Goal: Task Accomplishment & Management: Use online tool/utility

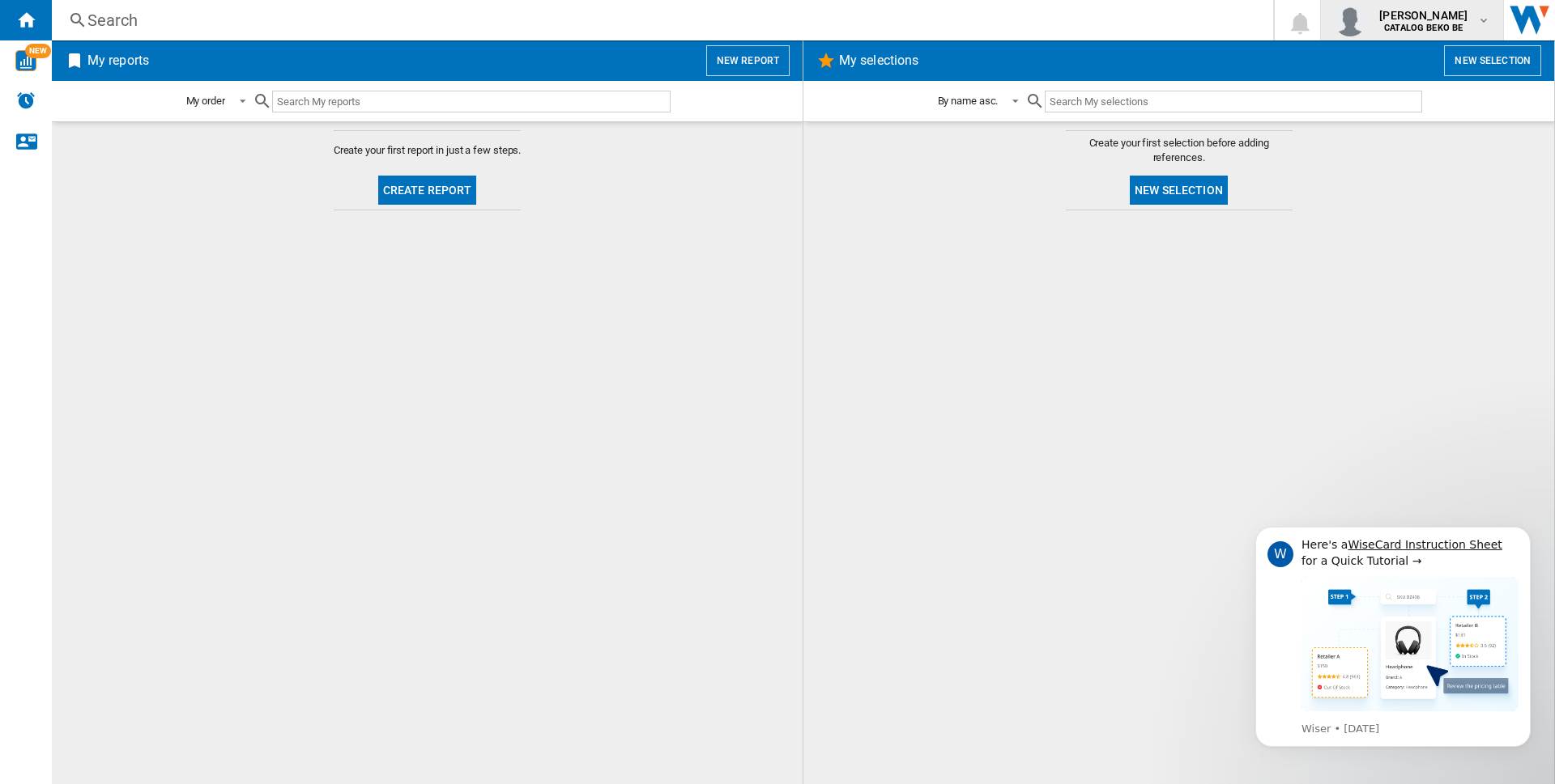
click at [1474, 30] on div "[PERSON_NAME] CATALOG BEKO BE" at bounding box center [1425, 20] width 104 height 26
click at [1406, 97] on button "My settings" at bounding box center [1387, 96] width 167 height 33
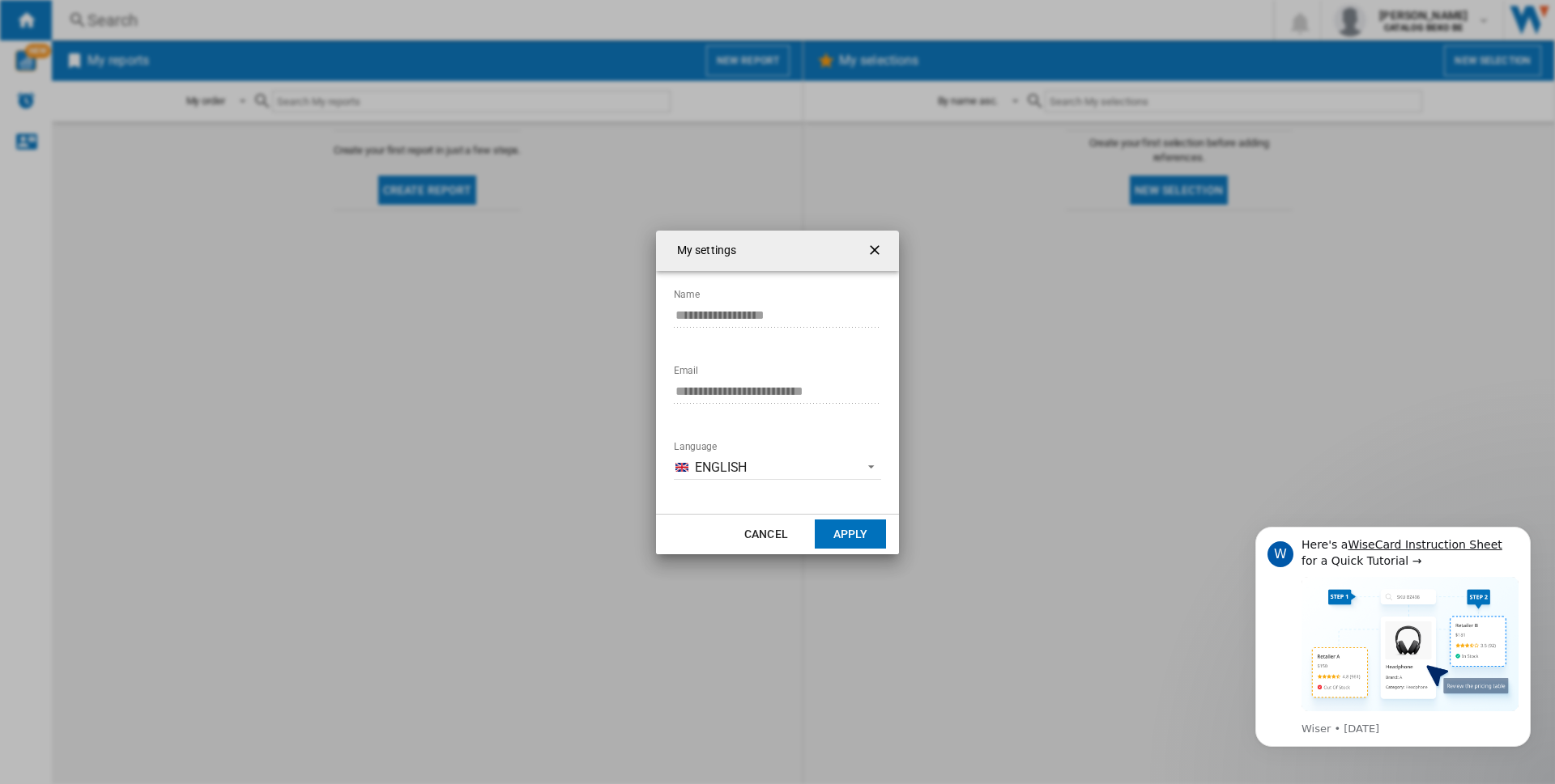
click at [876, 252] on ng-md-icon "getI18NText('BUTTONS.CLOSE_DIALOG')" at bounding box center [876, 252] width 20 height 20
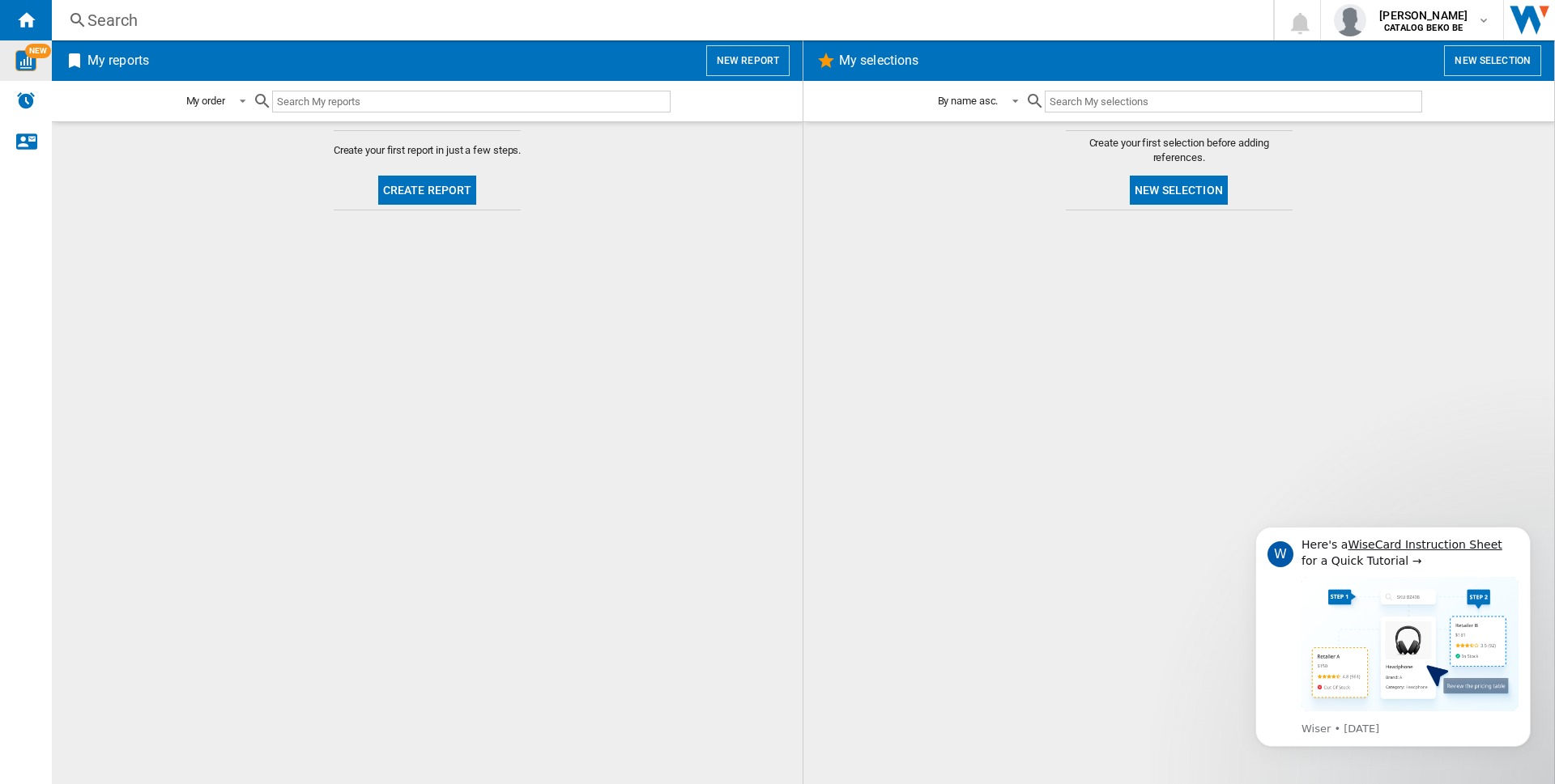
click at [36, 43] on span "NEW" at bounding box center [39, 51] width 26 height 15
click at [23, 140] on ng-md-icon "Contact us" at bounding box center [26, 141] width 20 height 20
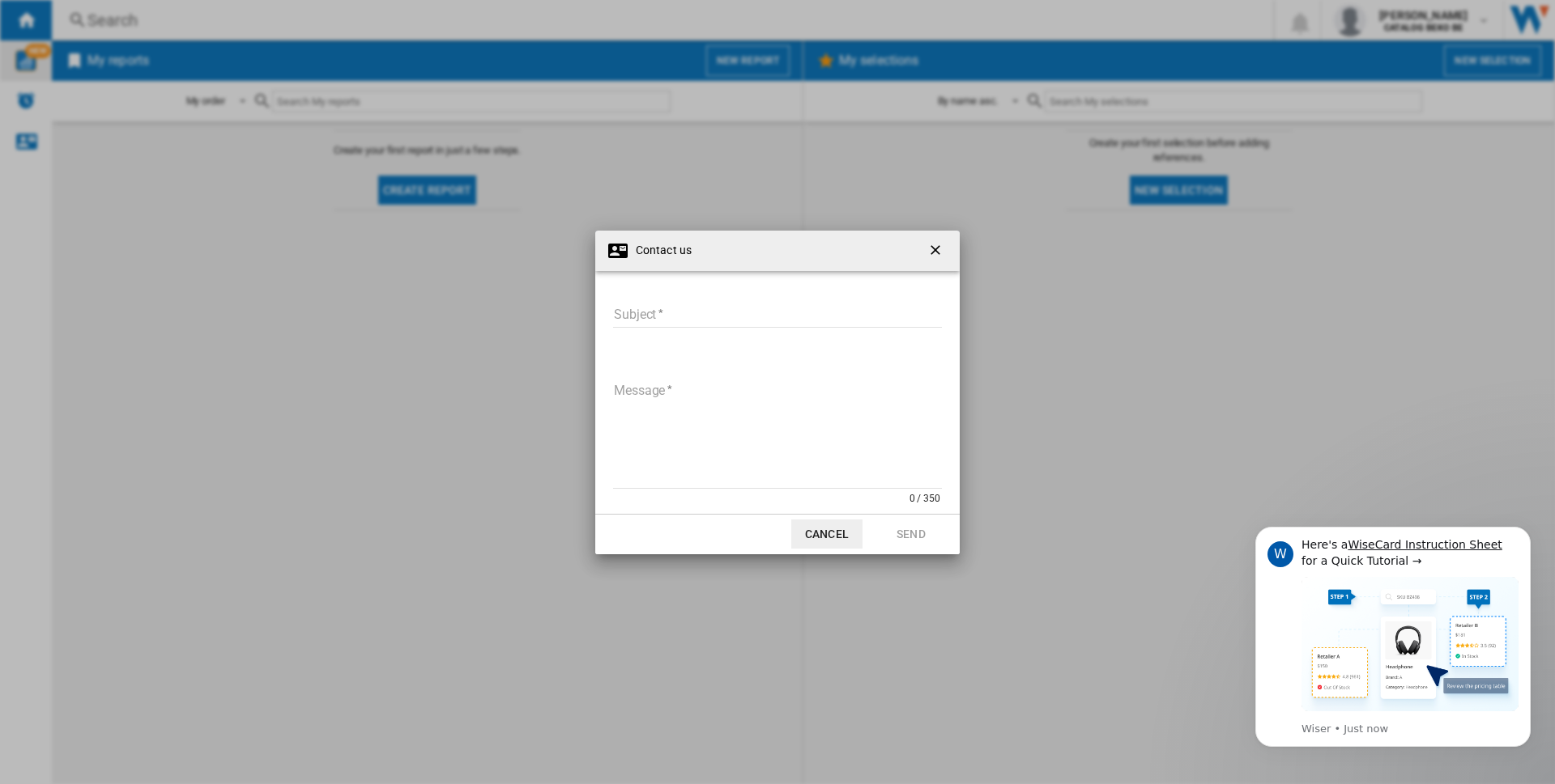
click at [939, 253] on ng-md-icon "getI18NText('BUTTONS.CLOSE_DIALOG')" at bounding box center [937, 252] width 20 height 20
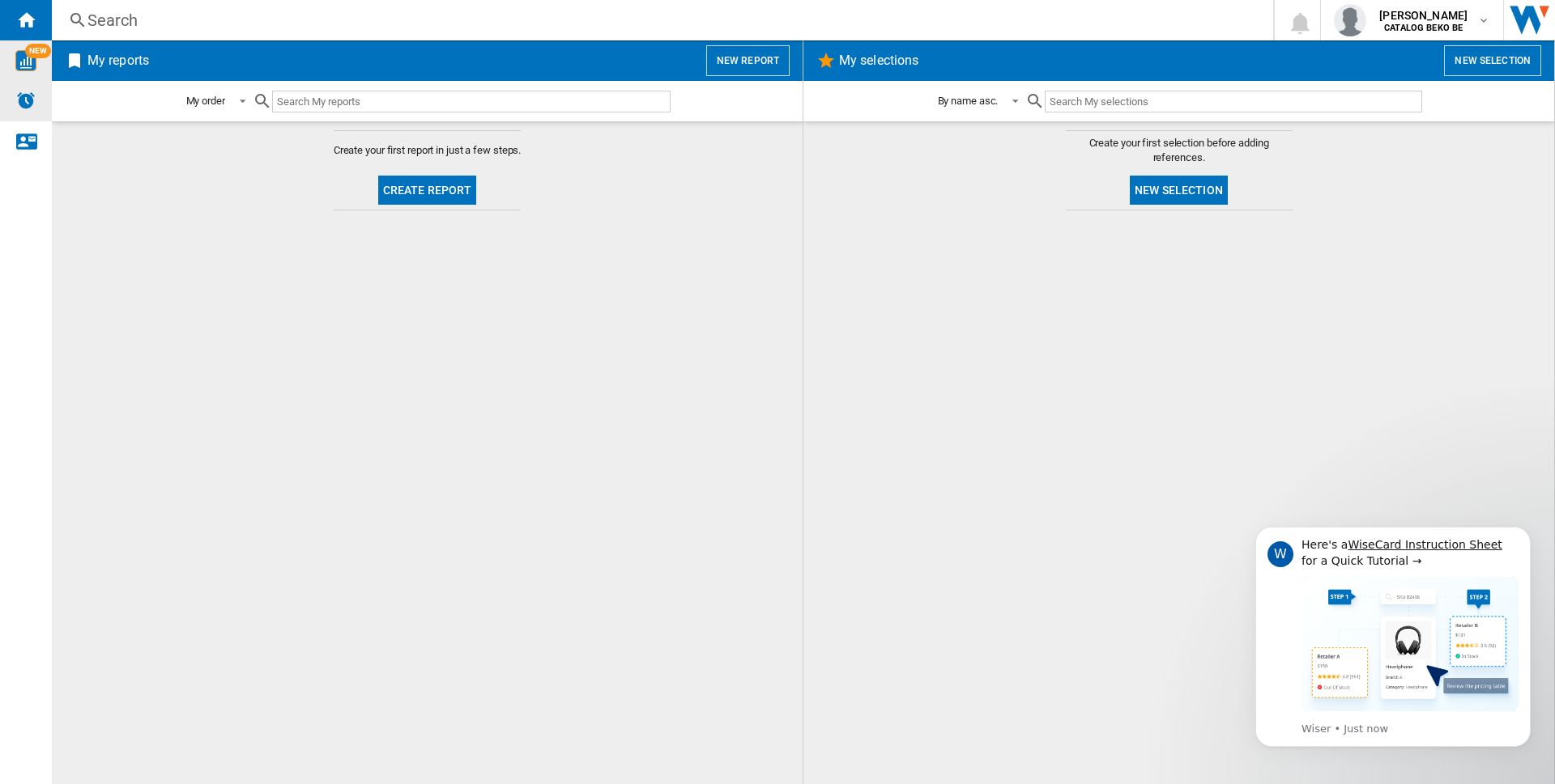
click at [30, 100] on img "Alerts" at bounding box center [26, 101] width 20 height 20
click at [1526, 528] on icon "Dismiss notification" at bounding box center [1526, 532] width 9 height 9
click at [39, 67] on div "NEW" at bounding box center [25, 61] width 52 height 21
click at [389, 175] on button "Create report" at bounding box center [427, 190] width 99 height 29
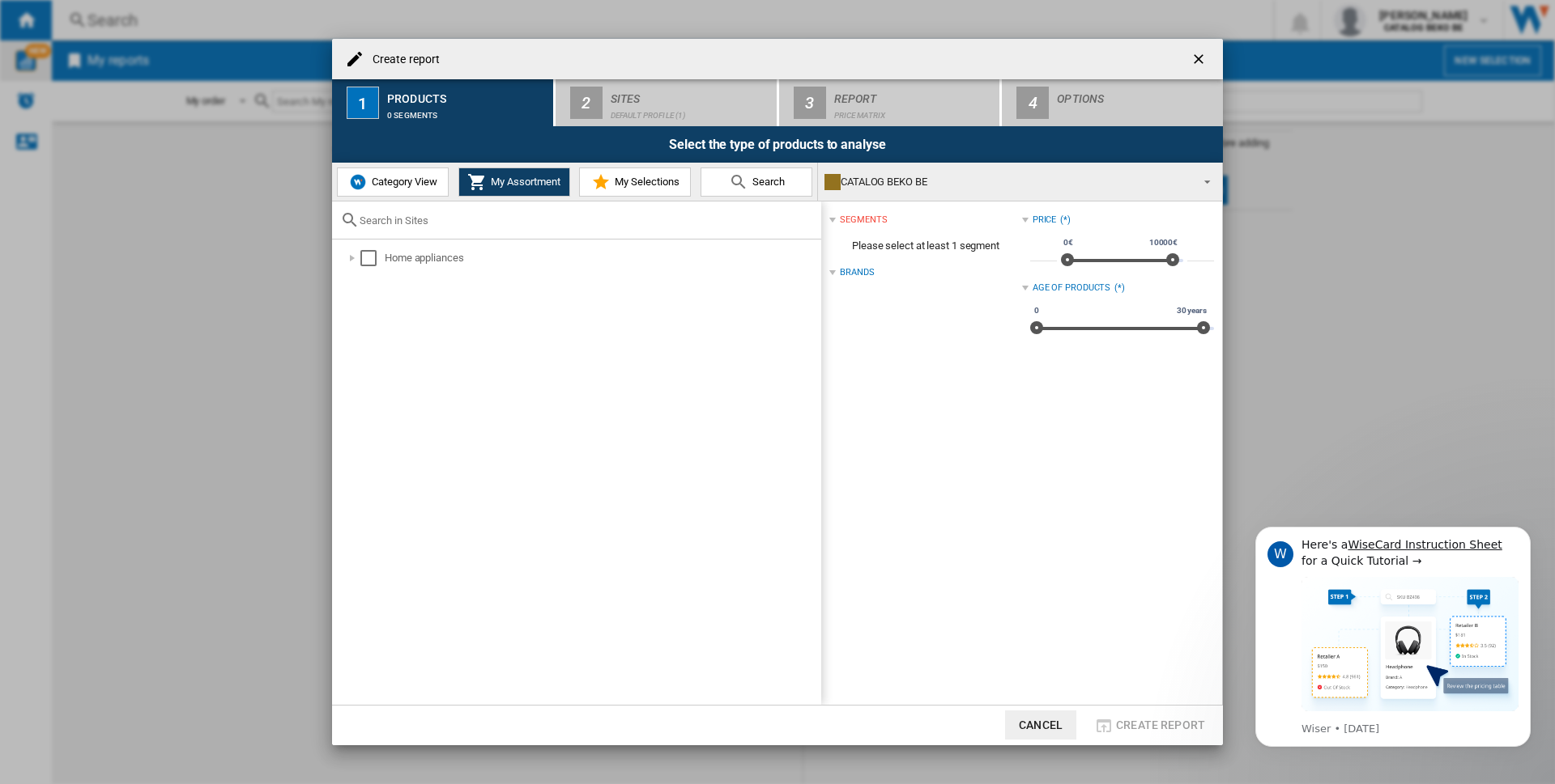
click at [421, 170] on button "Category View" at bounding box center [393, 183] width 111 height 29
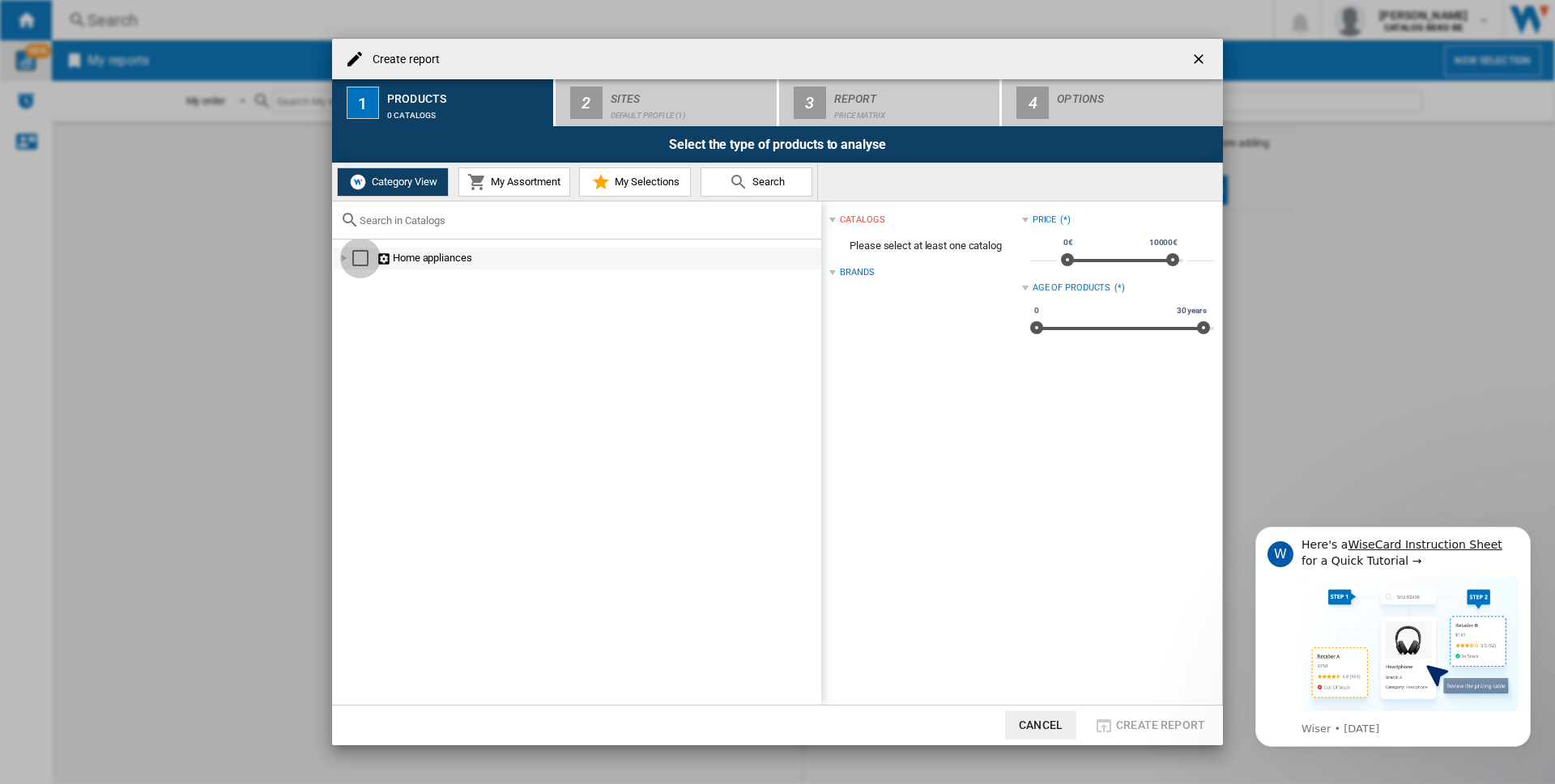
click at [356, 259] on div "Select" at bounding box center [361, 258] width 16 height 16
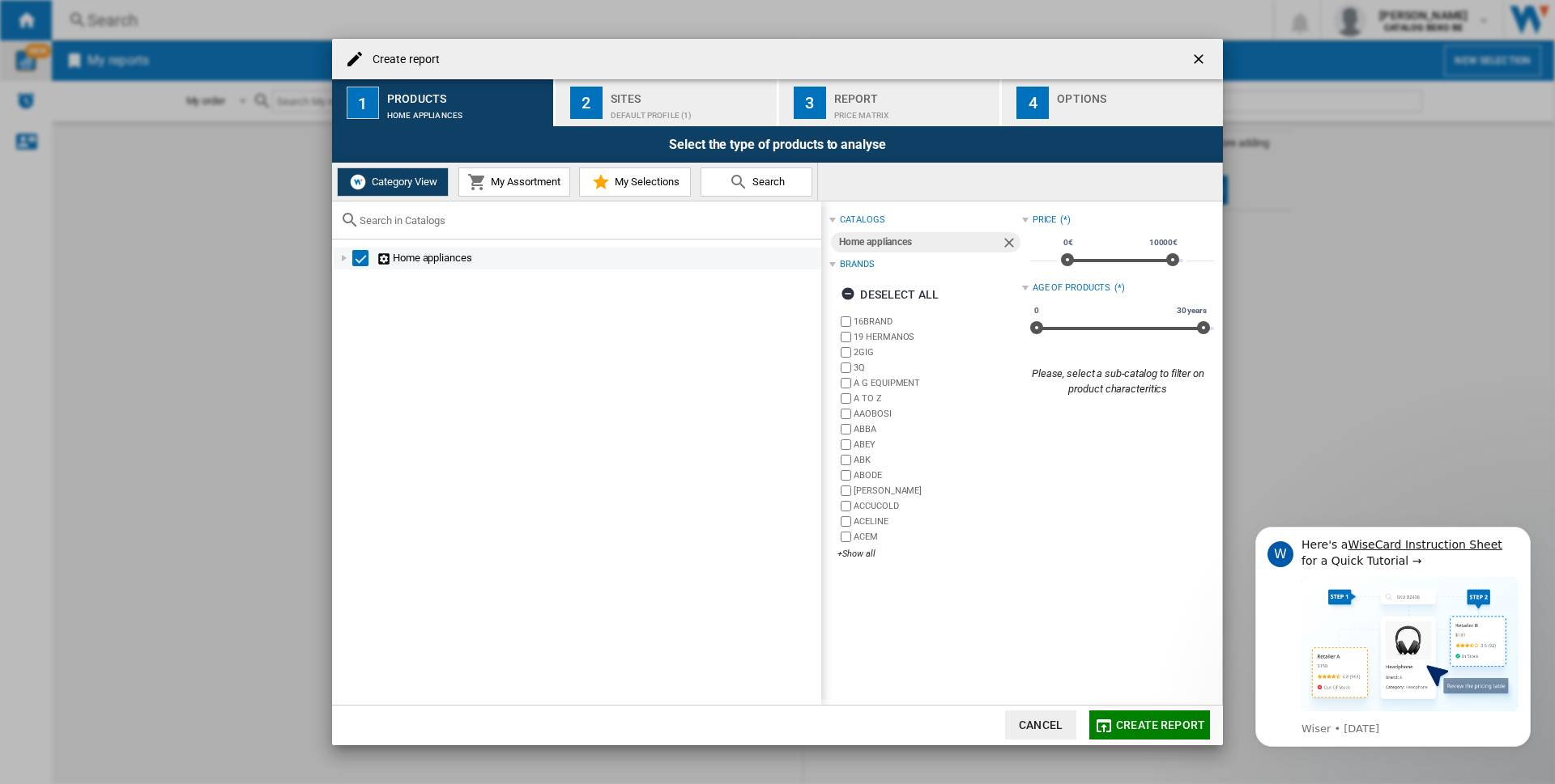
click at [385, 260] on ng-md-icon at bounding box center [384, 259] width 16 height 16
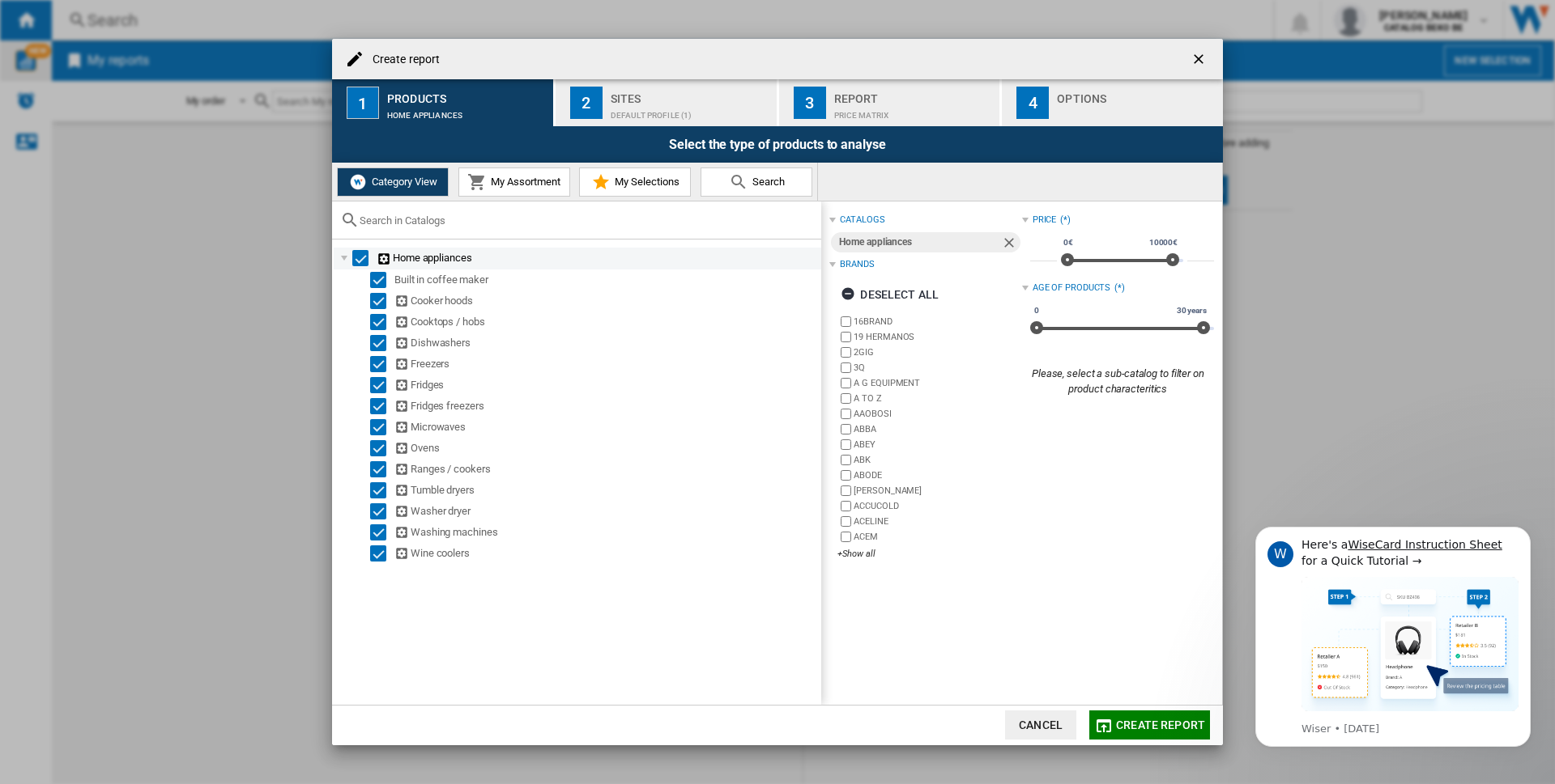
click at [360, 254] on div "Select" at bounding box center [361, 258] width 16 height 16
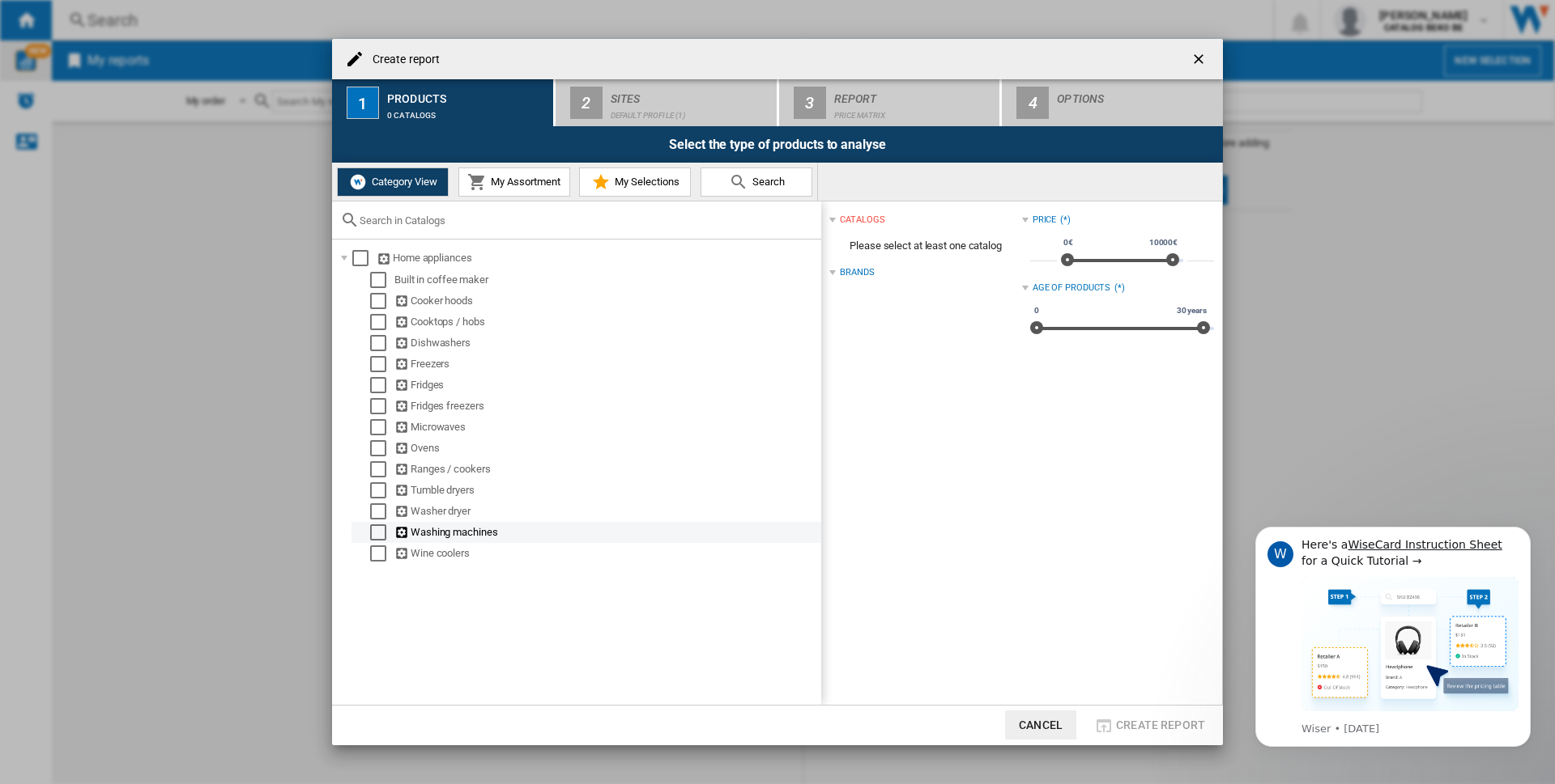
click at [374, 529] on div "Select" at bounding box center [379, 532] width 16 height 16
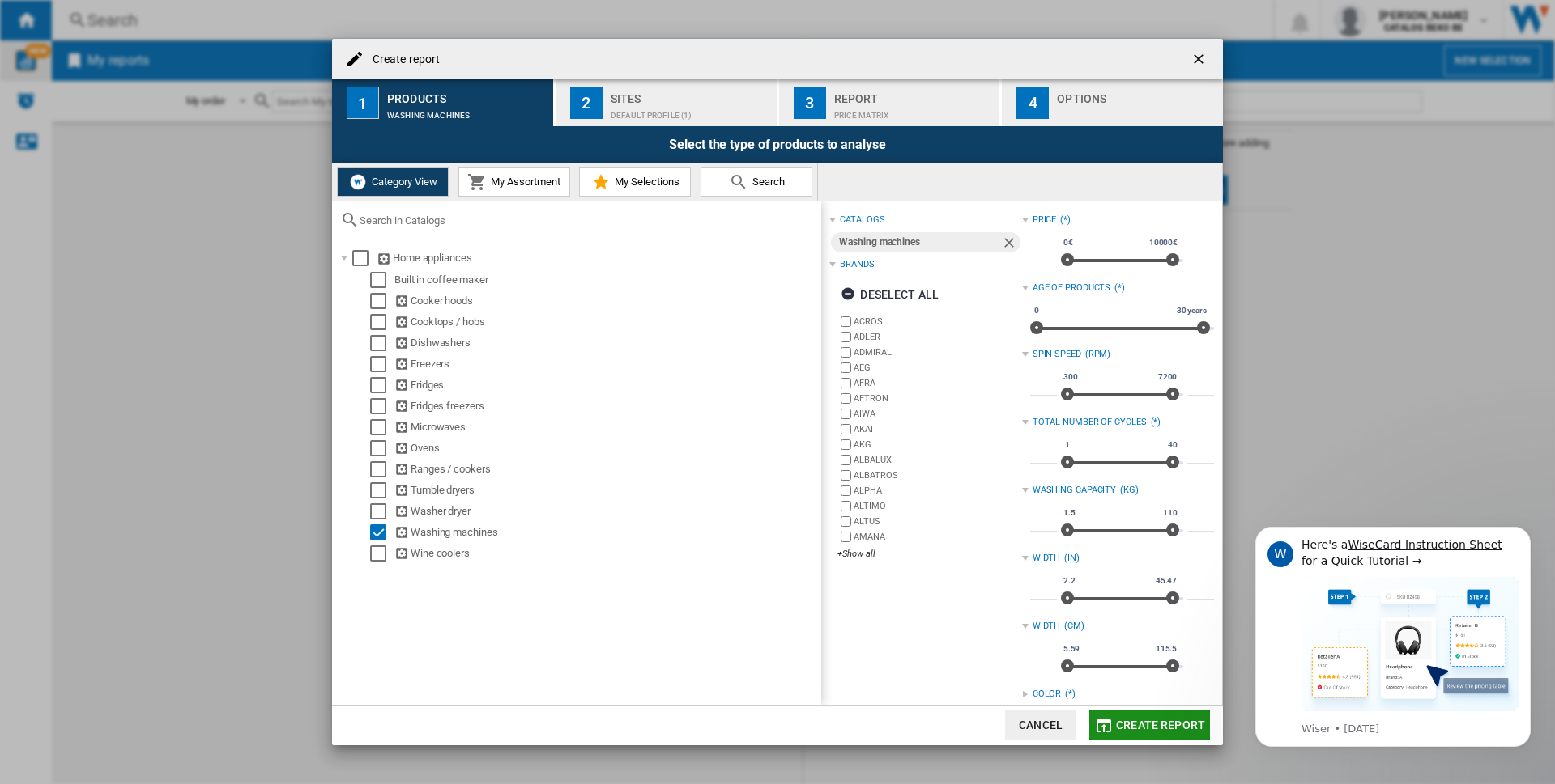
click at [1143, 722] on span "Create report" at bounding box center [1161, 725] width 89 height 13
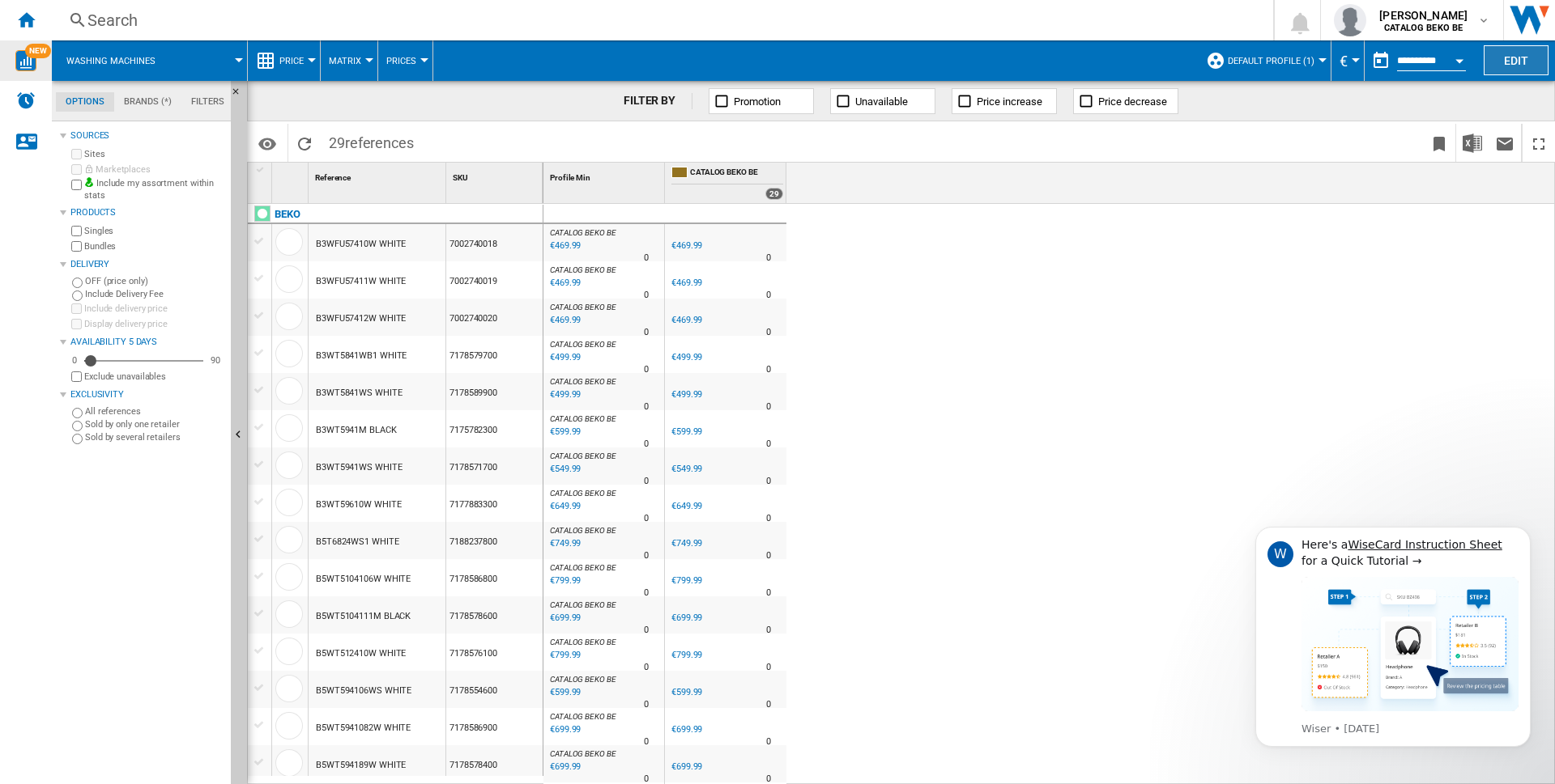
click at [1516, 56] on button "Edit" at bounding box center [1516, 60] width 65 height 30
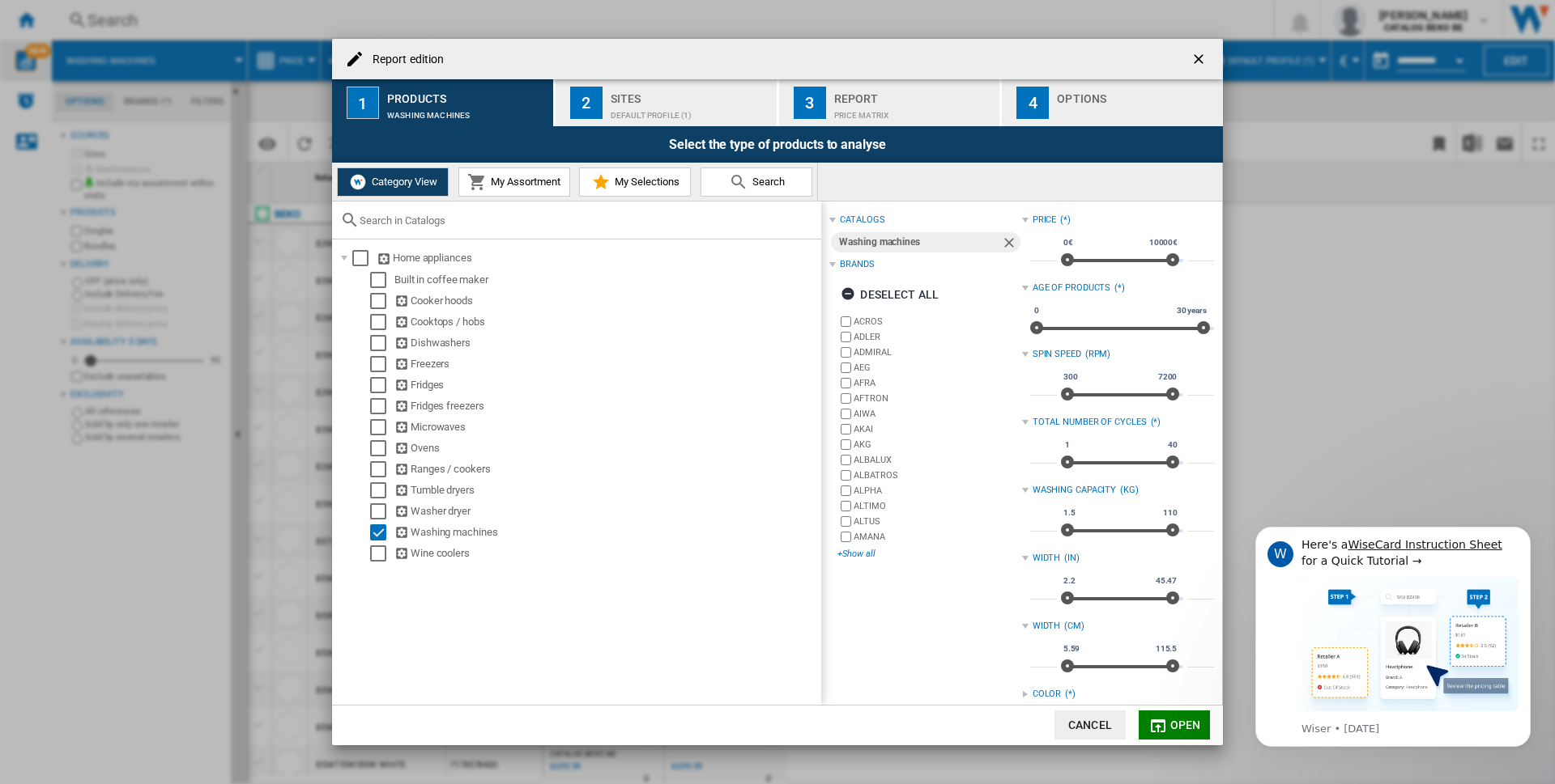
click at [854, 552] on div "+Show all" at bounding box center [930, 554] width 184 height 12
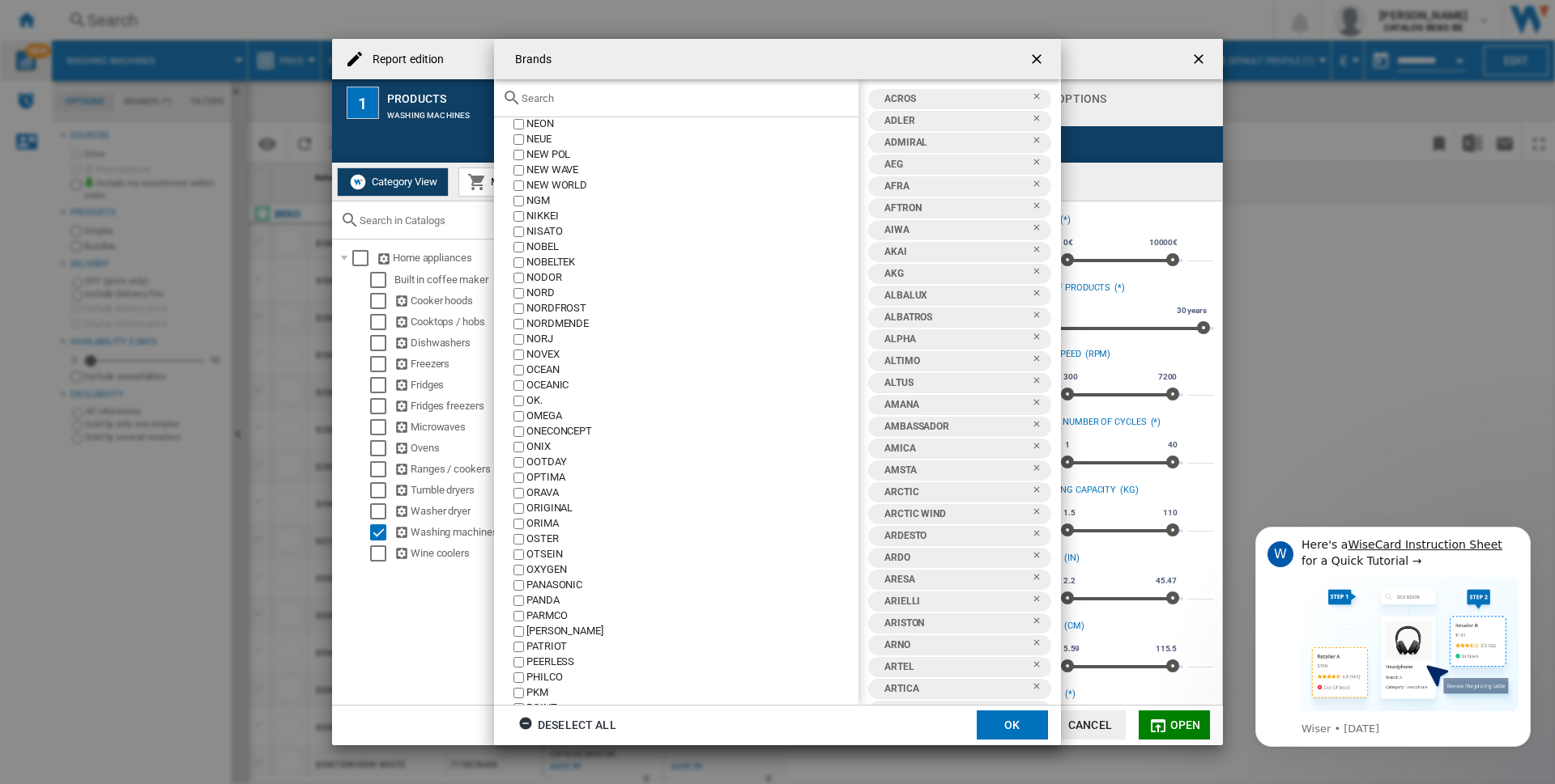
scroll to position [8166, 0]
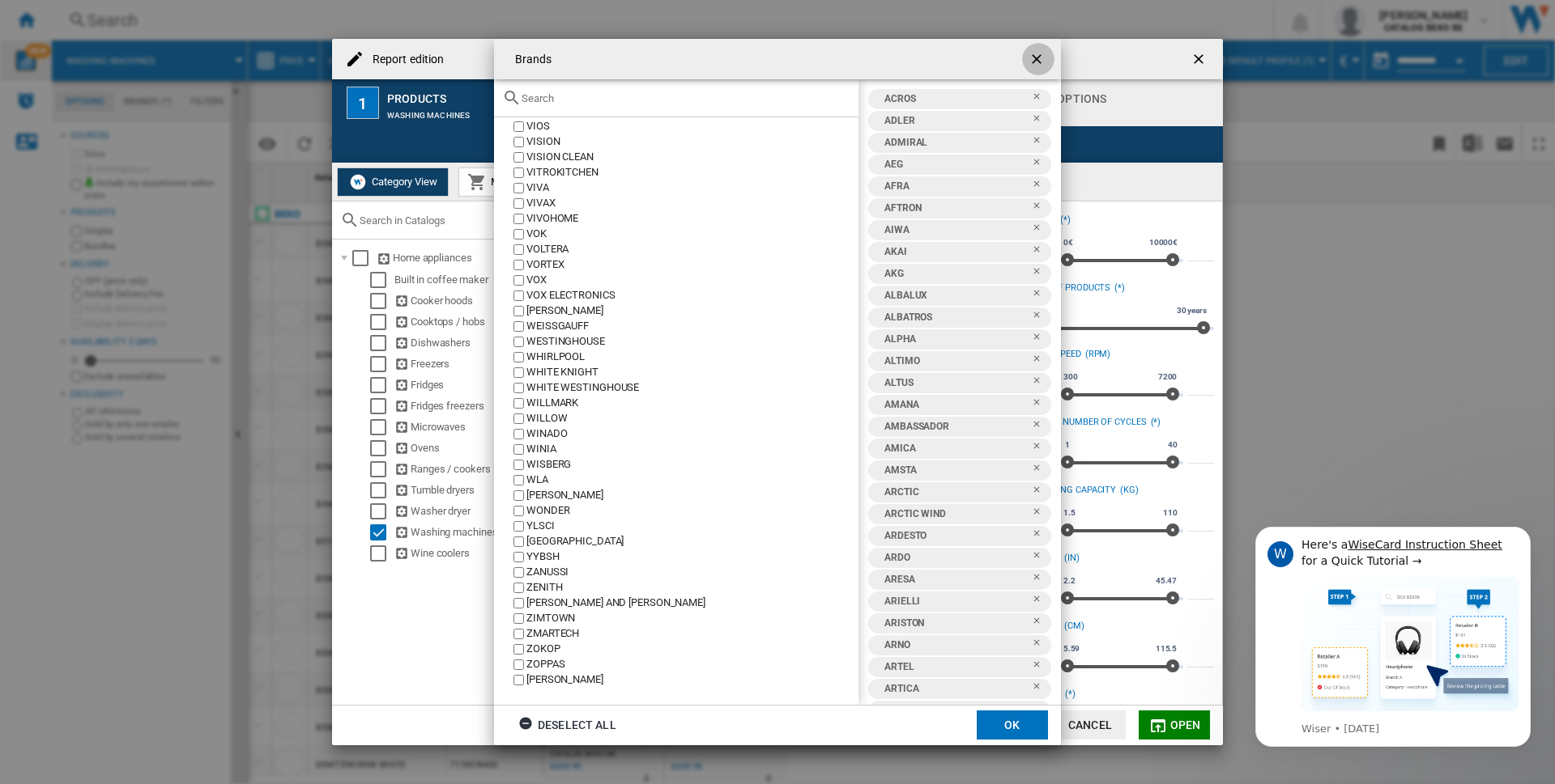
click at [1031, 54] on ng-md-icon "getI18NText('BUTTONS.CLOSE_DIALOG')" at bounding box center [1039, 61] width 20 height 20
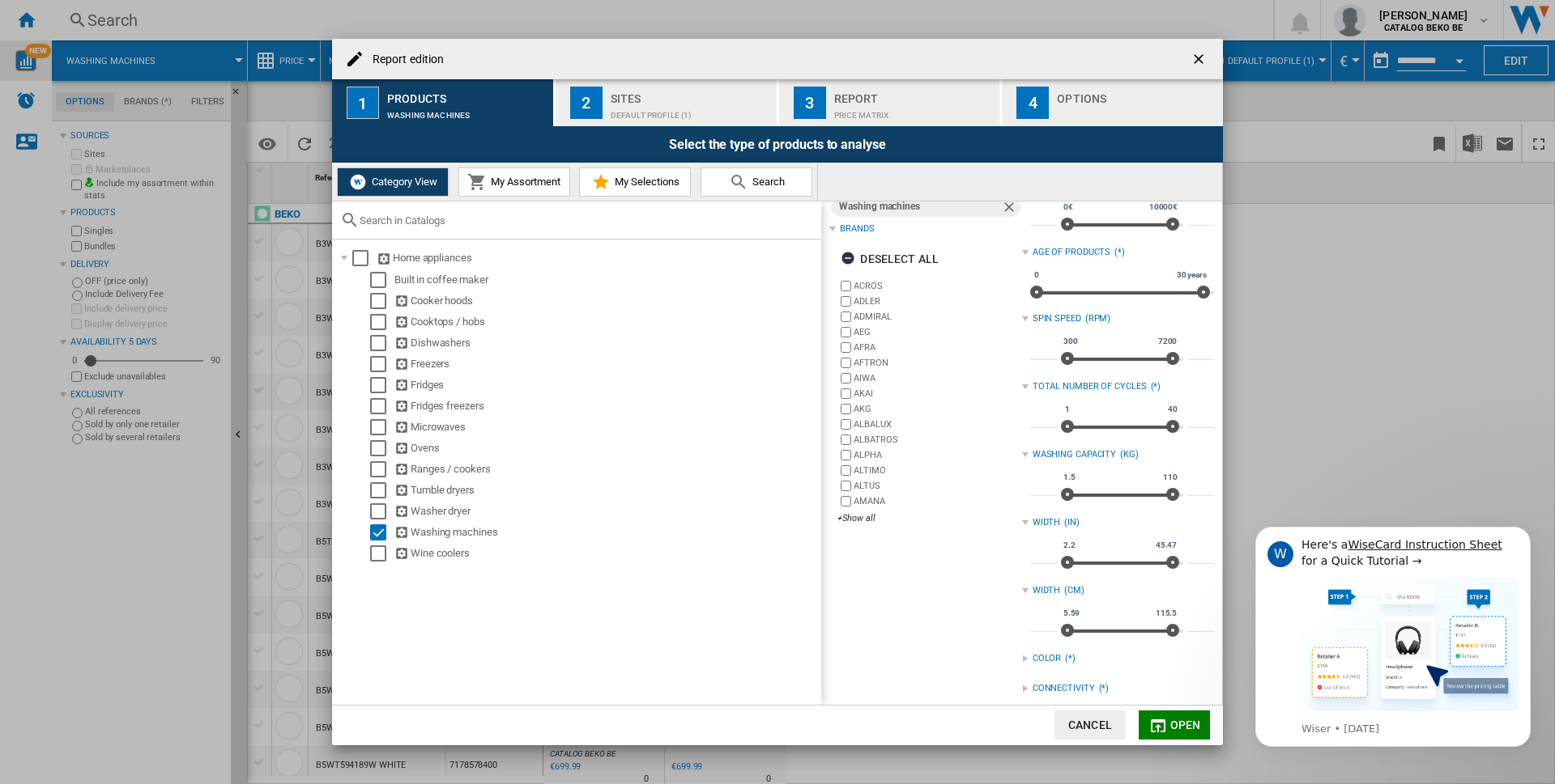
scroll to position [0, 0]
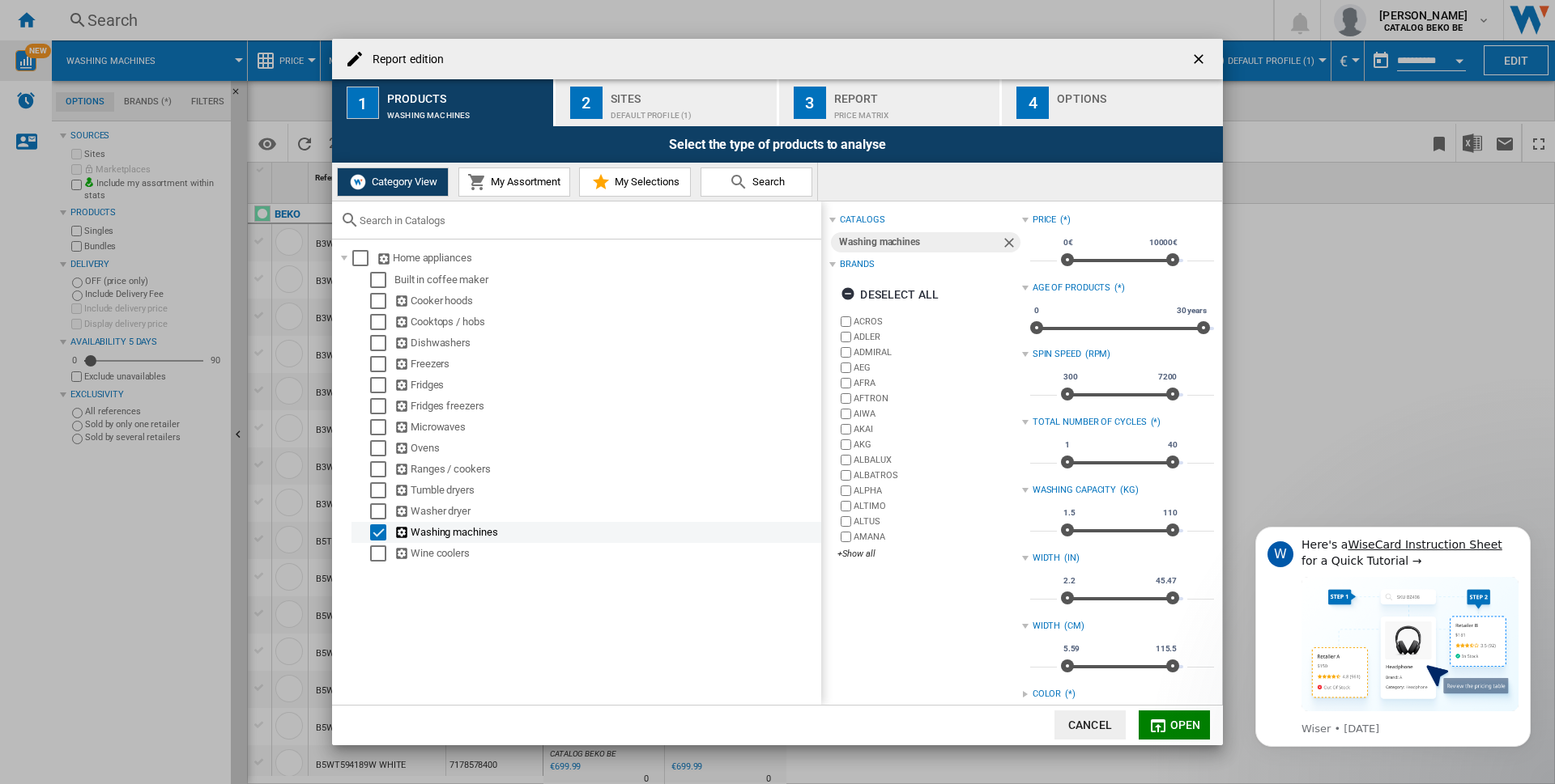
click at [396, 529] on ng-md-icon "Report edition ..." at bounding box center [402, 532] width 16 height 16
click at [402, 534] on ng-md-icon "Report edition ..." at bounding box center [402, 532] width 16 height 16
click at [455, 528] on div "Washing machines" at bounding box center [607, 532] width 425 height 16
click at [1181, 727] on span "Open" at bounding box center [1186, 725] width 31 height 13
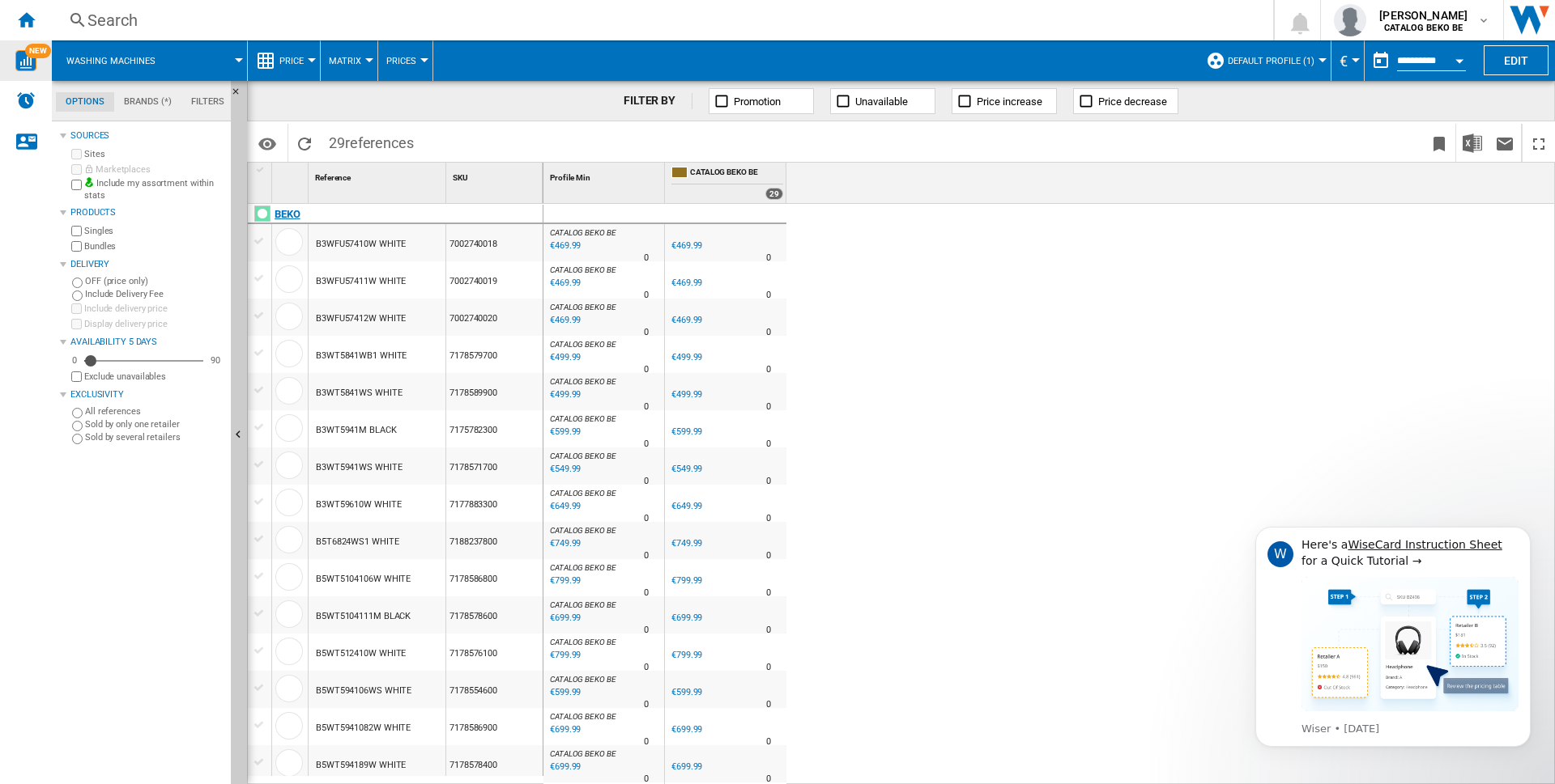
click at [284, 215] on div "BEKO" at bounding box center [288, 215] width 26 height 20
click at [602, 501] on div "CATALOG BEKO BE : 0.0 % €649.99 % N/A 0 CATALOG BEKO BE :" at bounding box center [603, 507] width 114 height 37
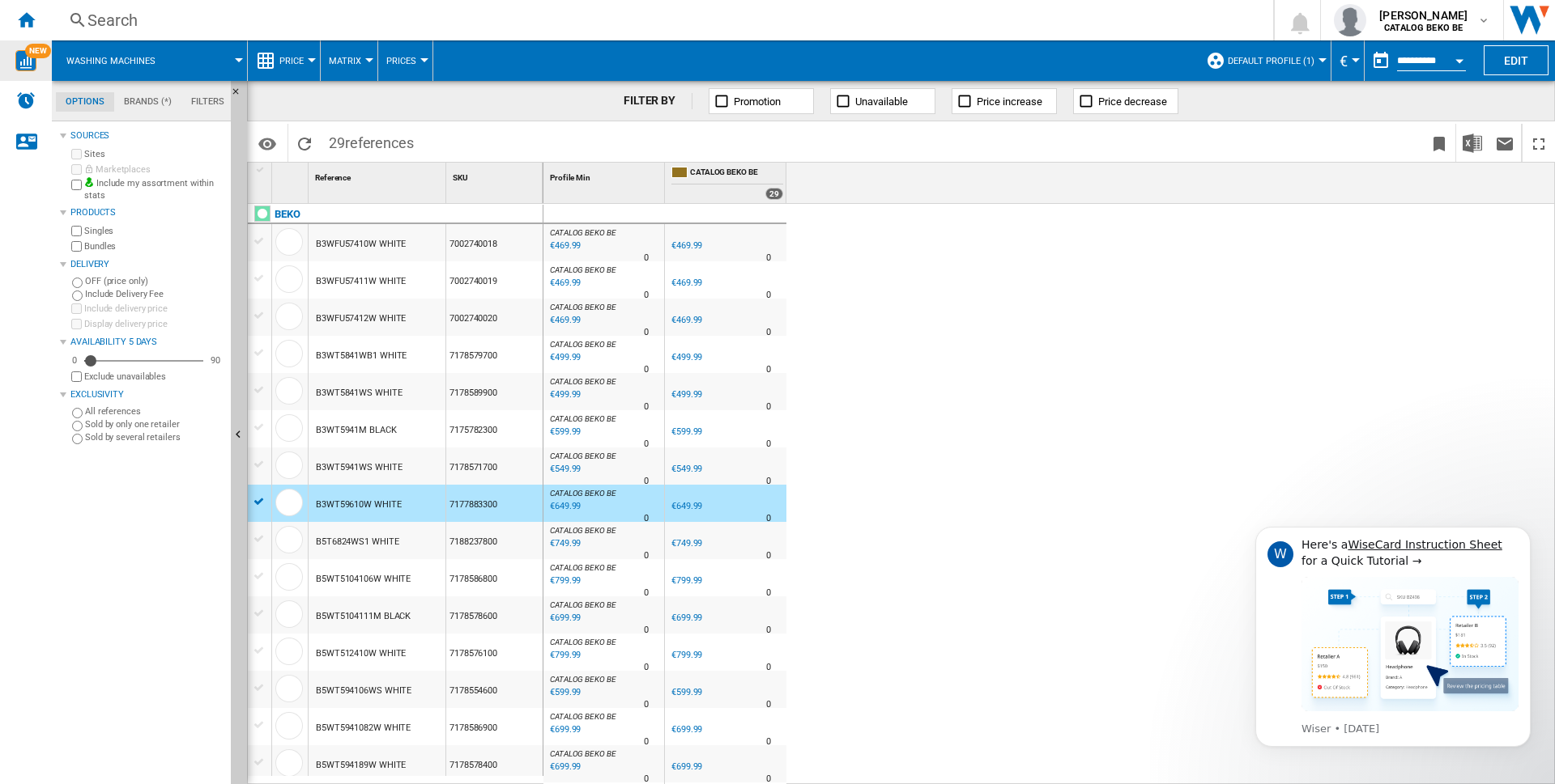
click at [576, 502] on div "€649.99" at bounding box center [564, 507] width 34 height 16
click at [580, 280] on div "€469.99" at bounding box center [564, 283] width 34 height 16
click at [687, 242] on div "€469.99" at bounding box center [687, 245] width 31 height 11
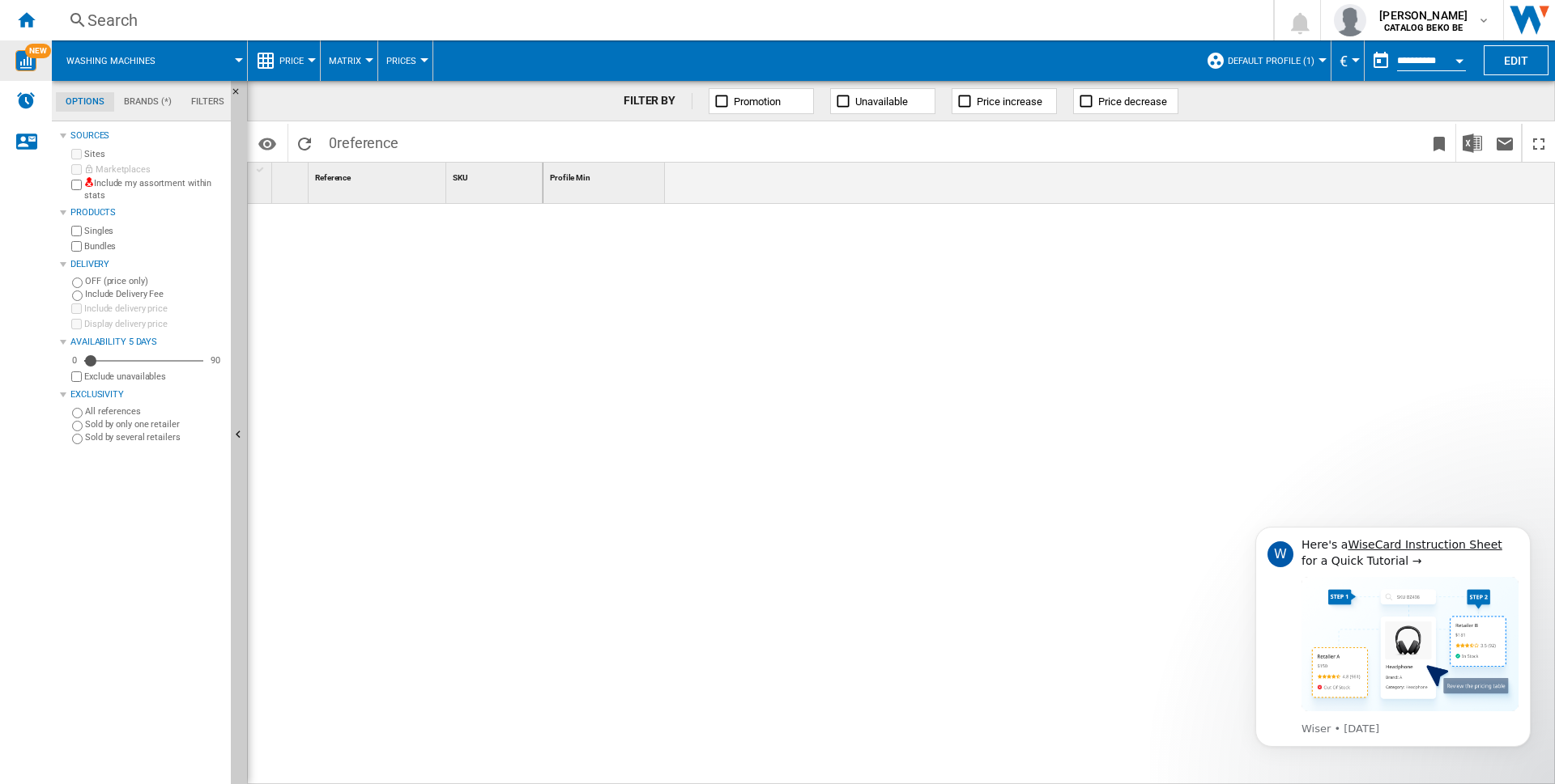
click at [156, 97] on md-tab-item "Brands (*)" at bounding box center [148, 102] width 67 height 20
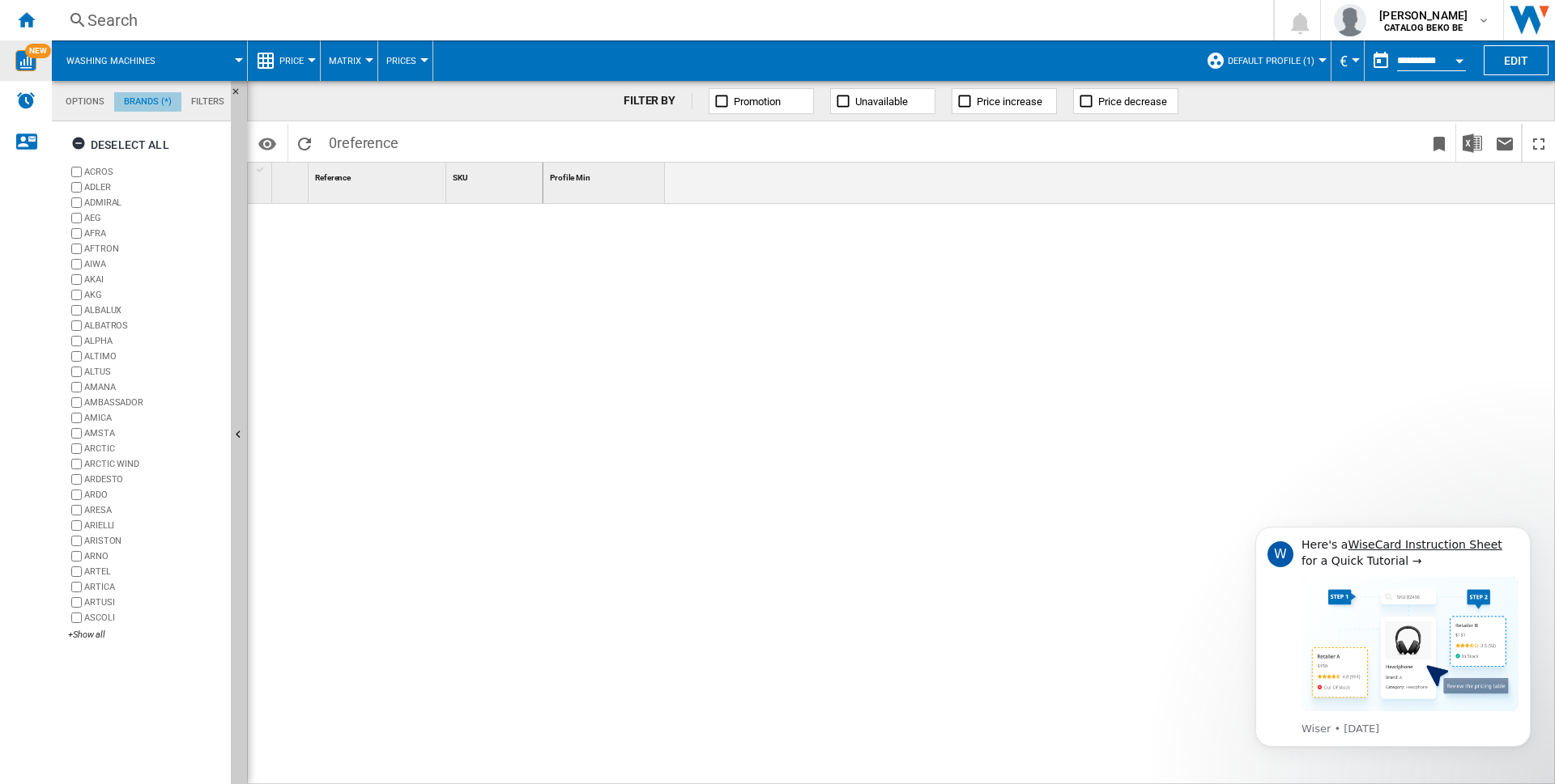
scroll to position [62, 0]
click at [201, 97] on md-tab-item "Filters" at bounding box center [207, 102] width 52 height 20
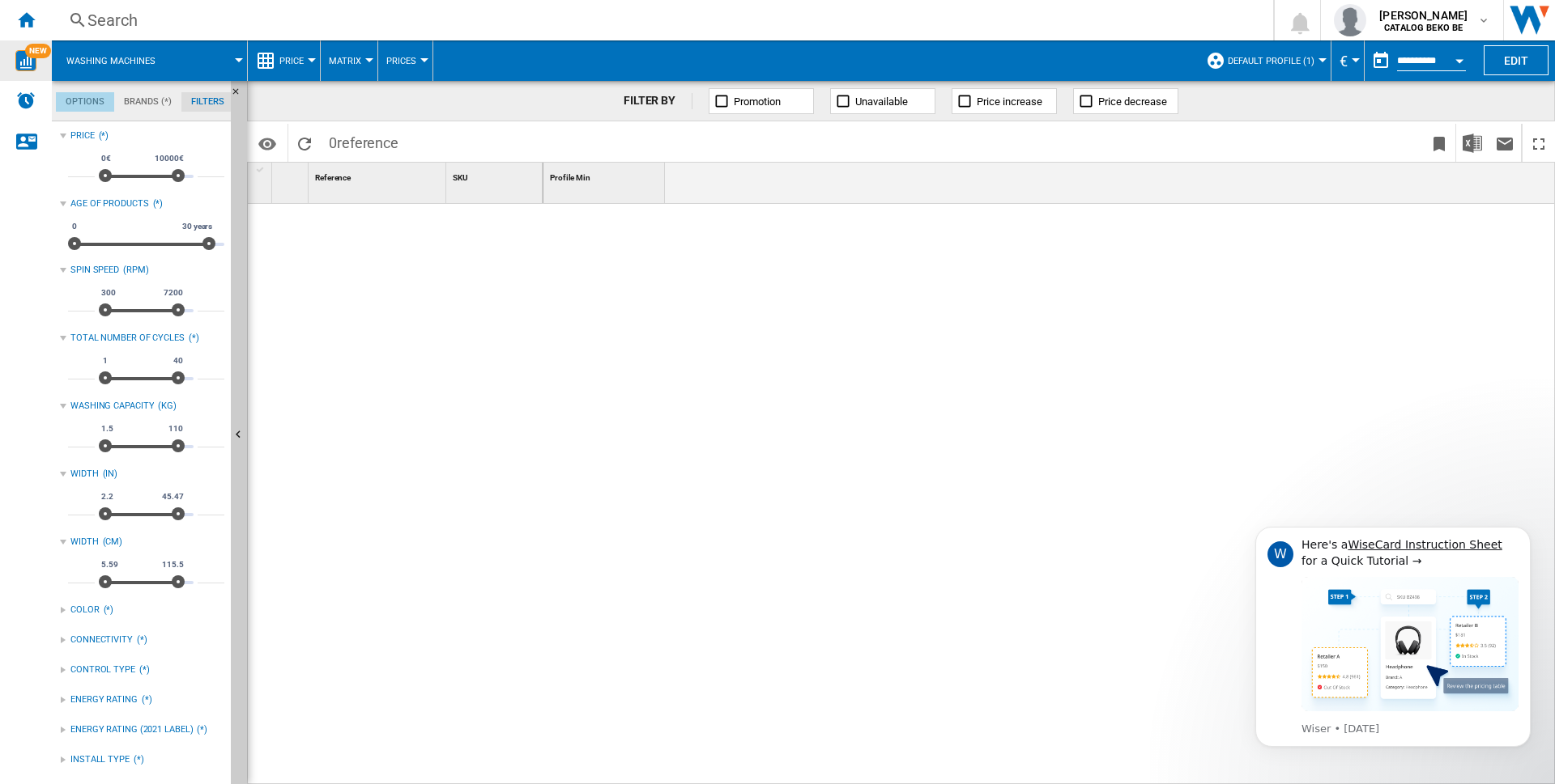
click at [79, 96] on md-tab-item "Options" at bounding box center [84, 102] width 58 height 20
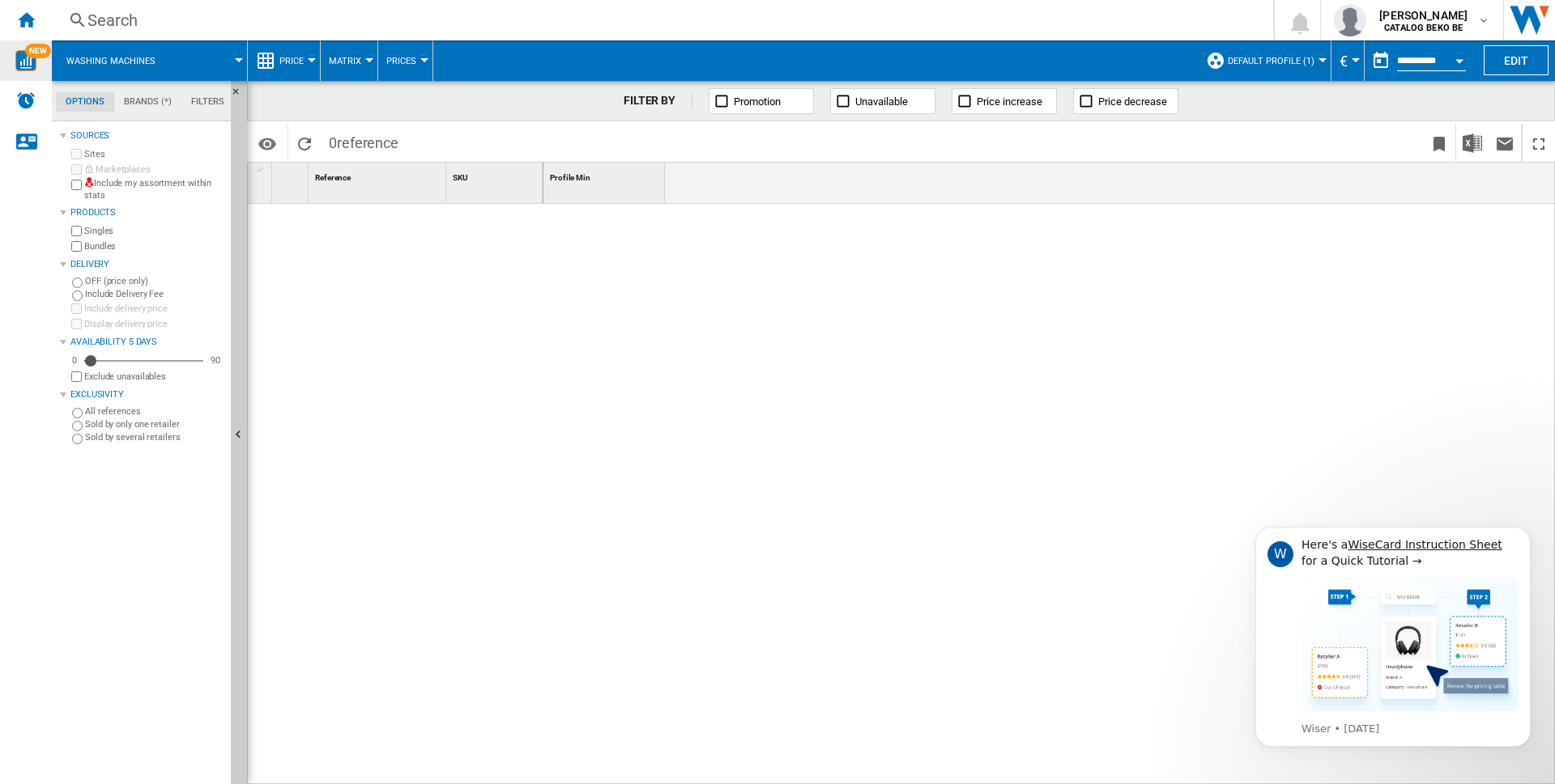
click at [25, 69] on img "WiseCard" at bounding box center [26, 61] width 21 height 21
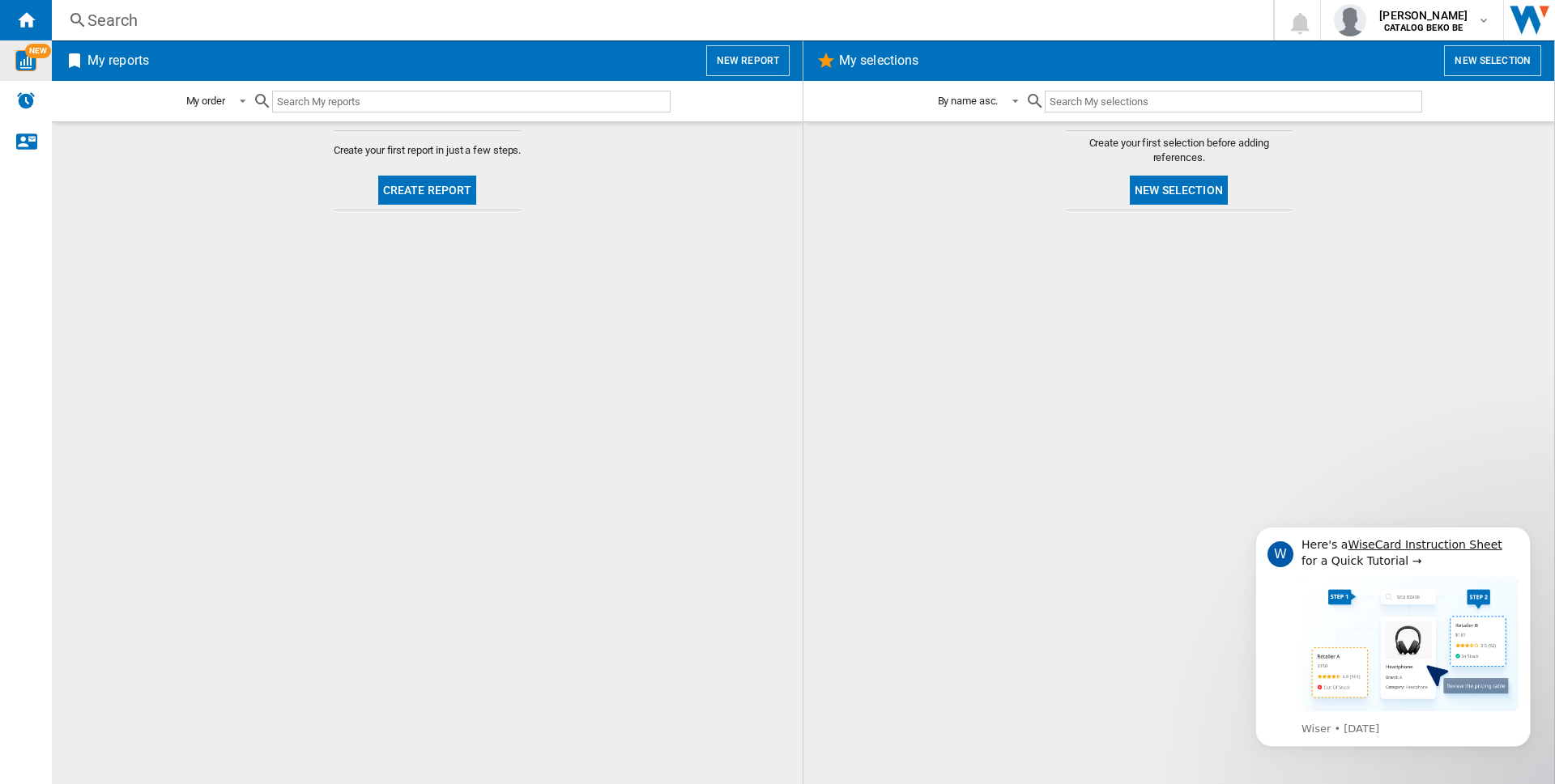
click at [36, 63] on div "NEW" at bounding box center [25, 61] width 52 height 21
click at [34, 17] on ng-md-icon "Home" at bounding box center [26, 20] width 20 height 20
click at [747, 63] on button "New report" at bounding box center [748, 61] width 84 height 31
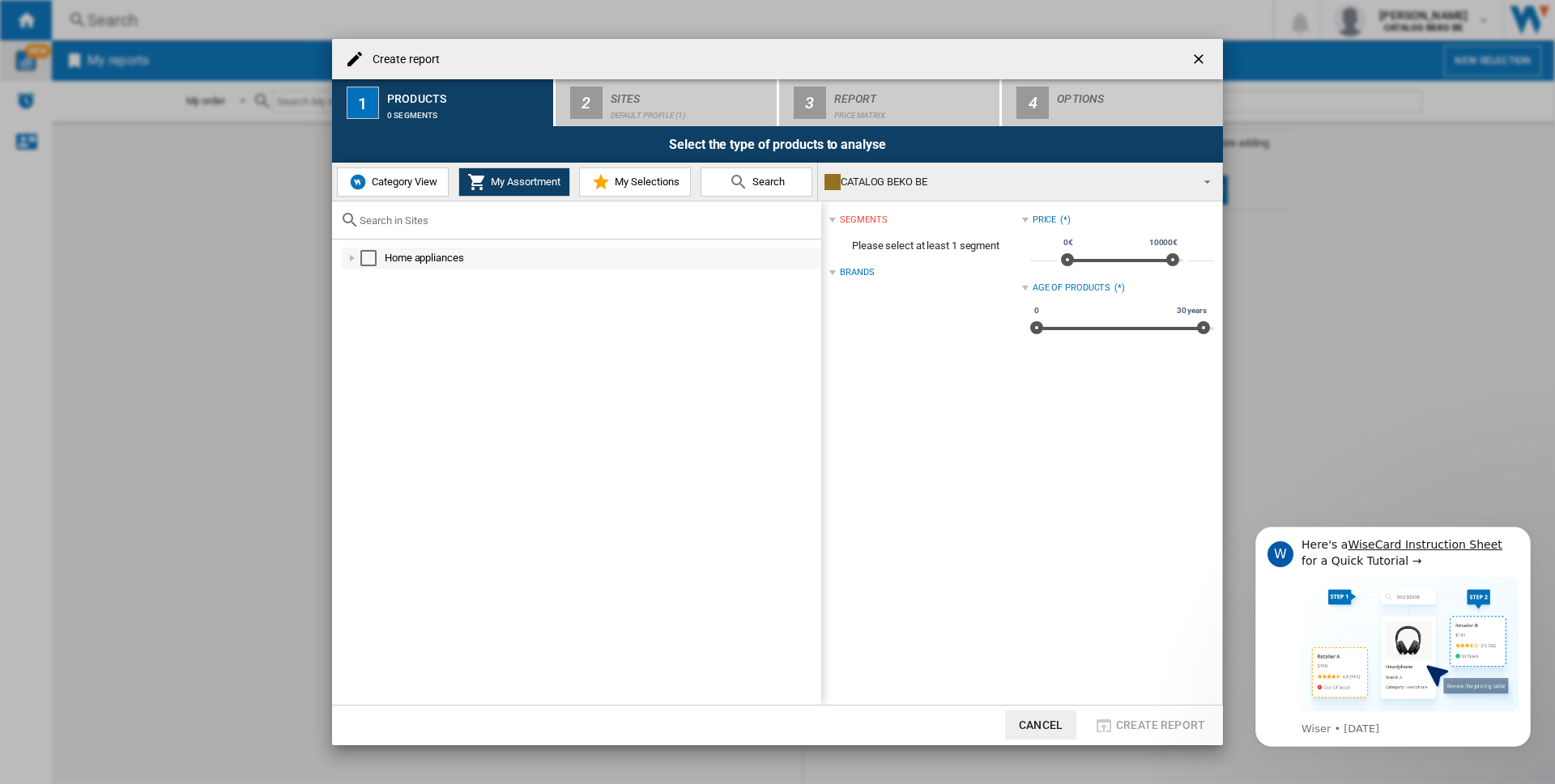
click at [369, 257] on div "Select" at bounding box center [369, 258] width 16 height 16
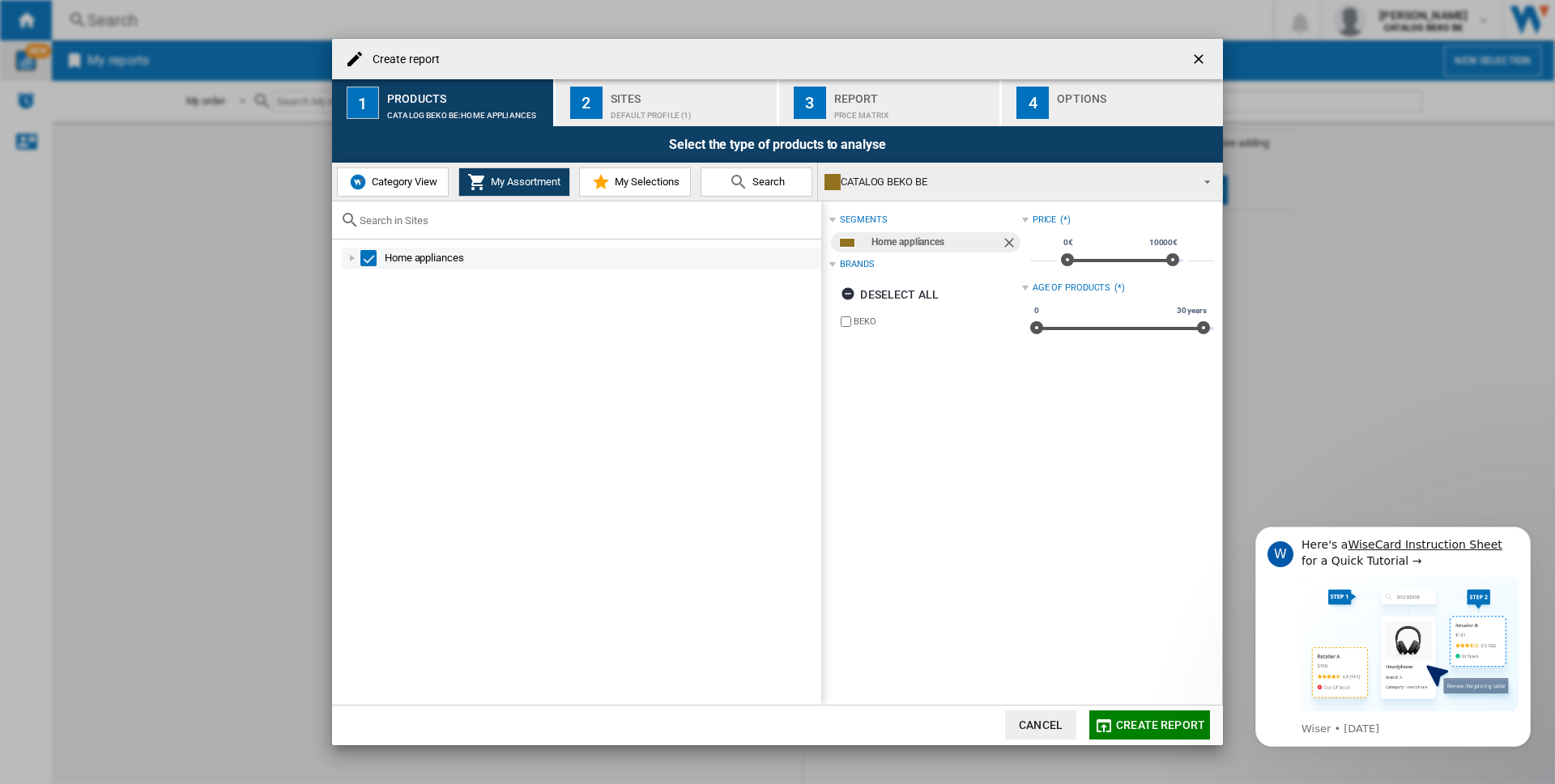
click at [405, 256] on div "Home appliances" at bounding box center [602, 258] width 434 height 16
click at [362, 261] on div "Select" at bounding box center [369, 258] width 16 height 16
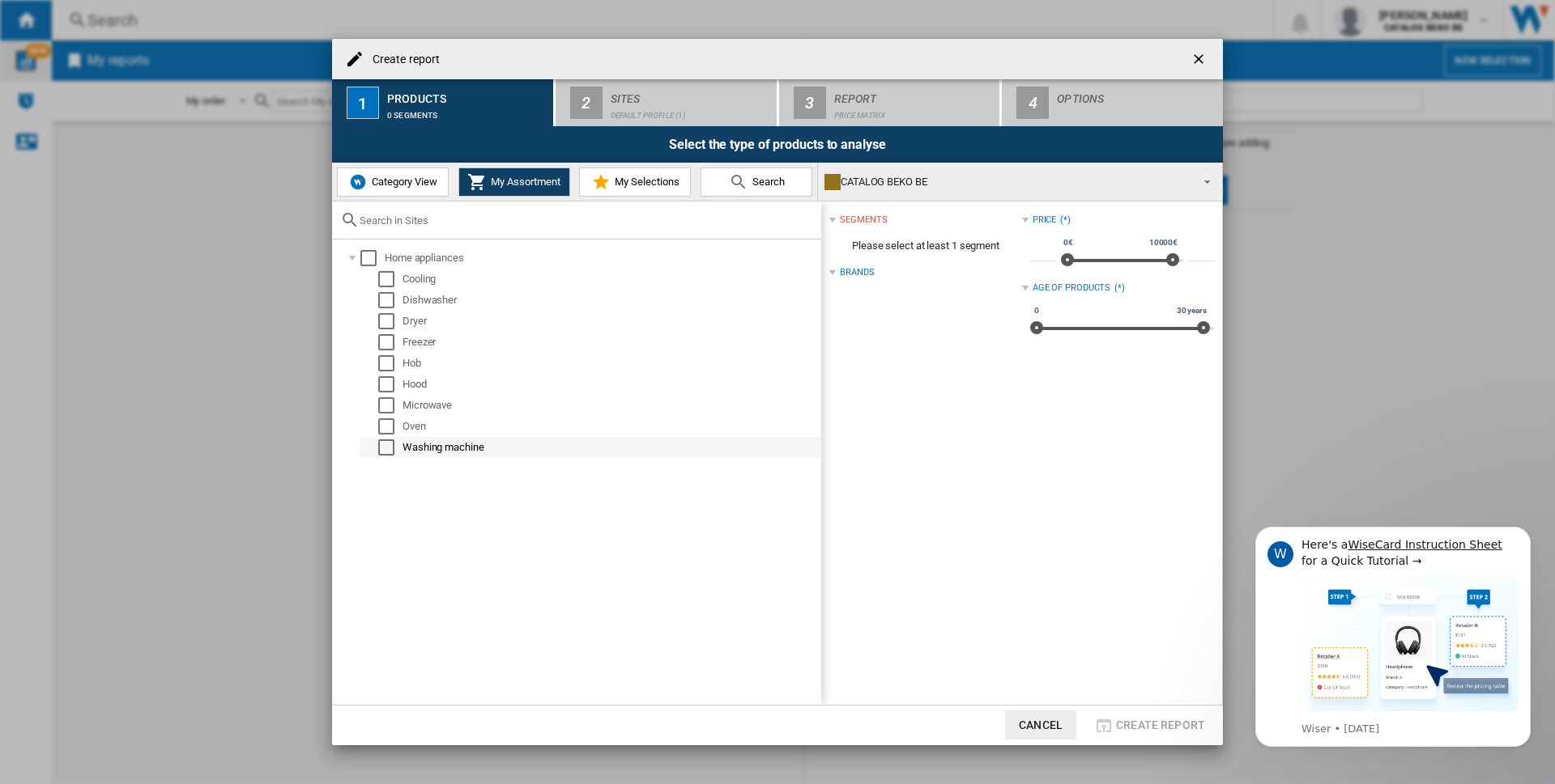
click at [447, 446] on div "Washing machine" at bounding box center [611, 448] width 416 height 16
click at [380, 446] on div "Select" at bounding box center [386, 448] width 16 height 16
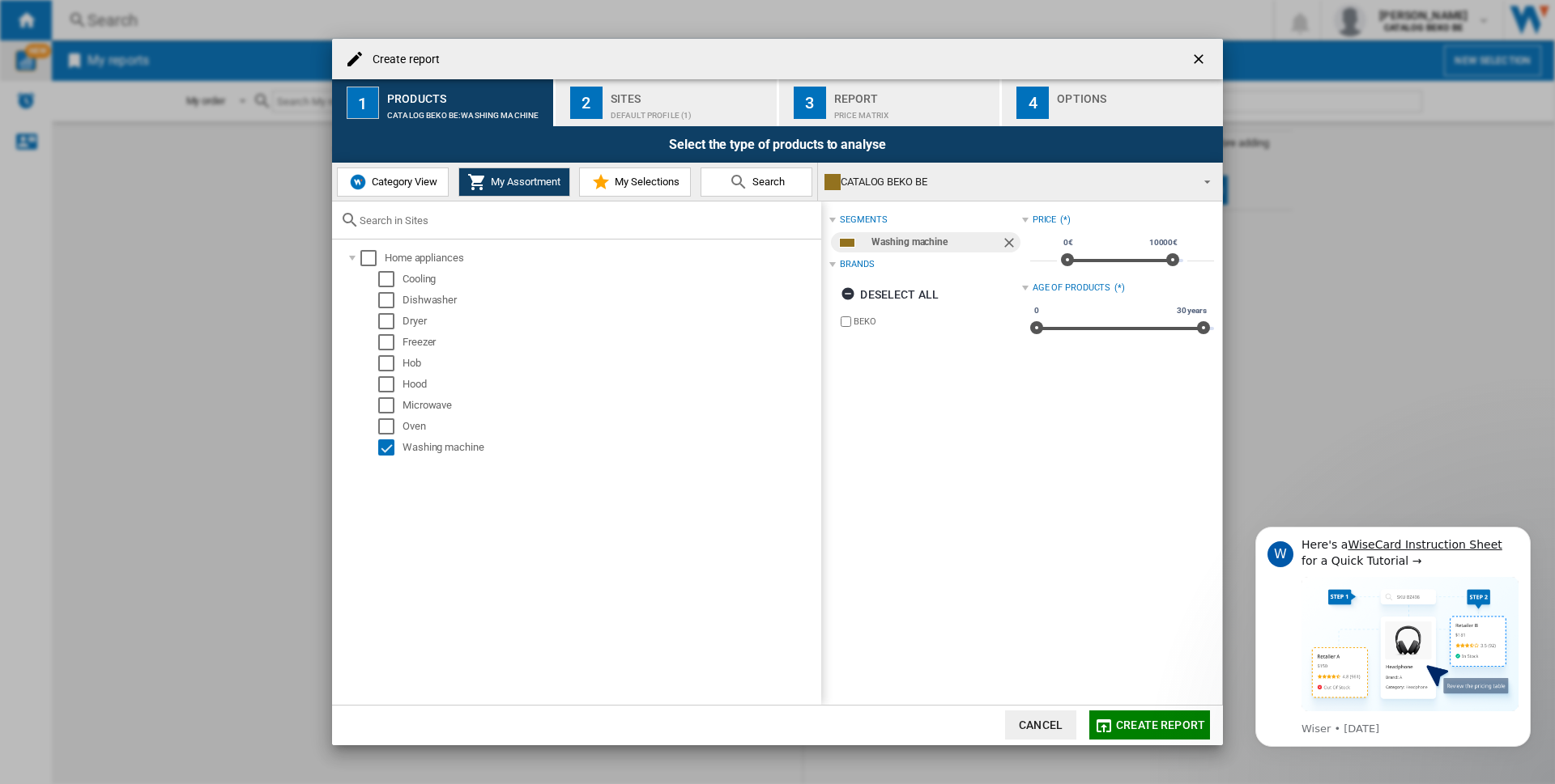
click at [424, 179] on span "Category View" at bounding box center [402, 181] width 70 height 12
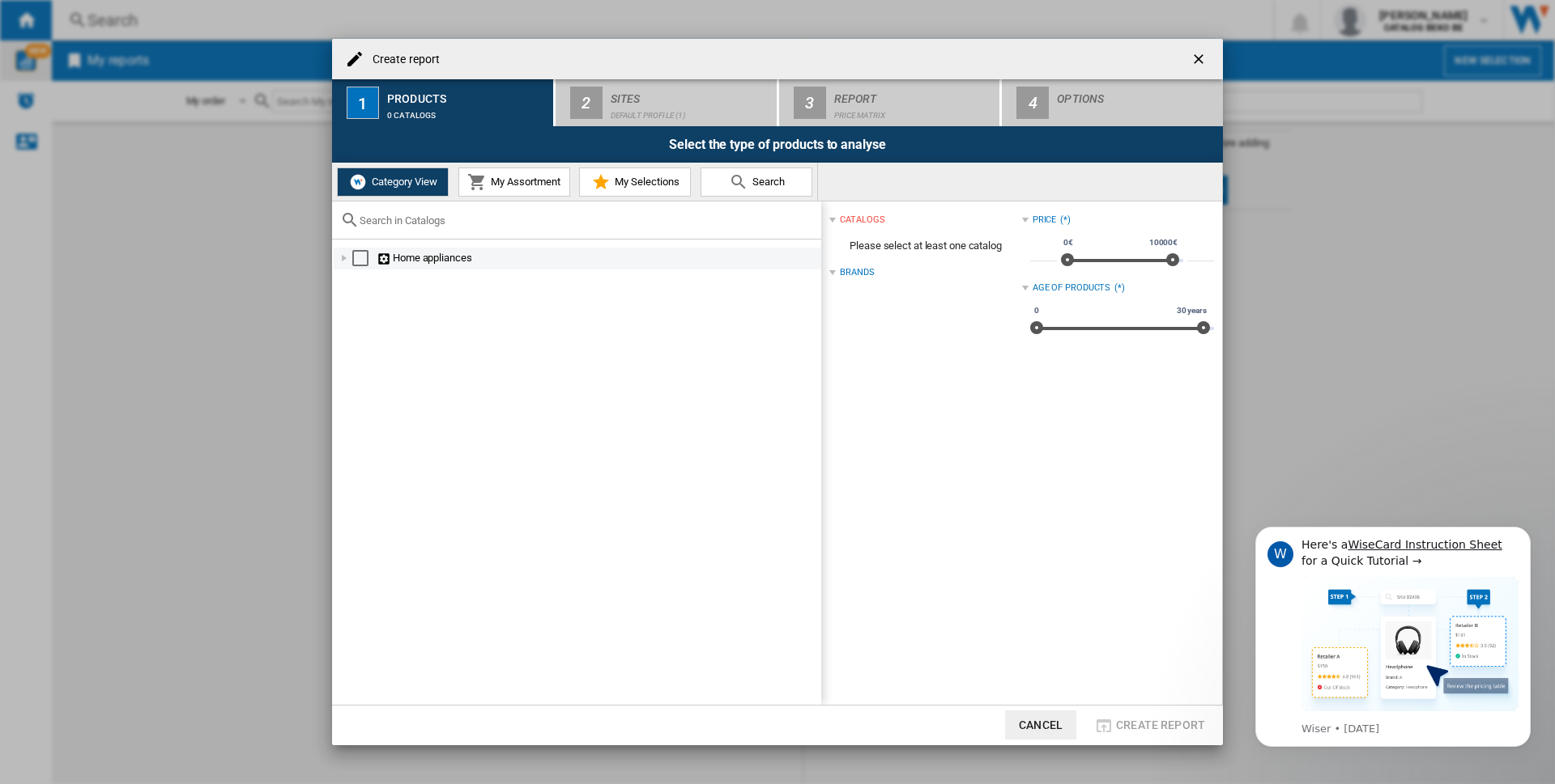
click at [402, 258] on div "Home appliances" at bounding box center [598, 258] width 443 height 16
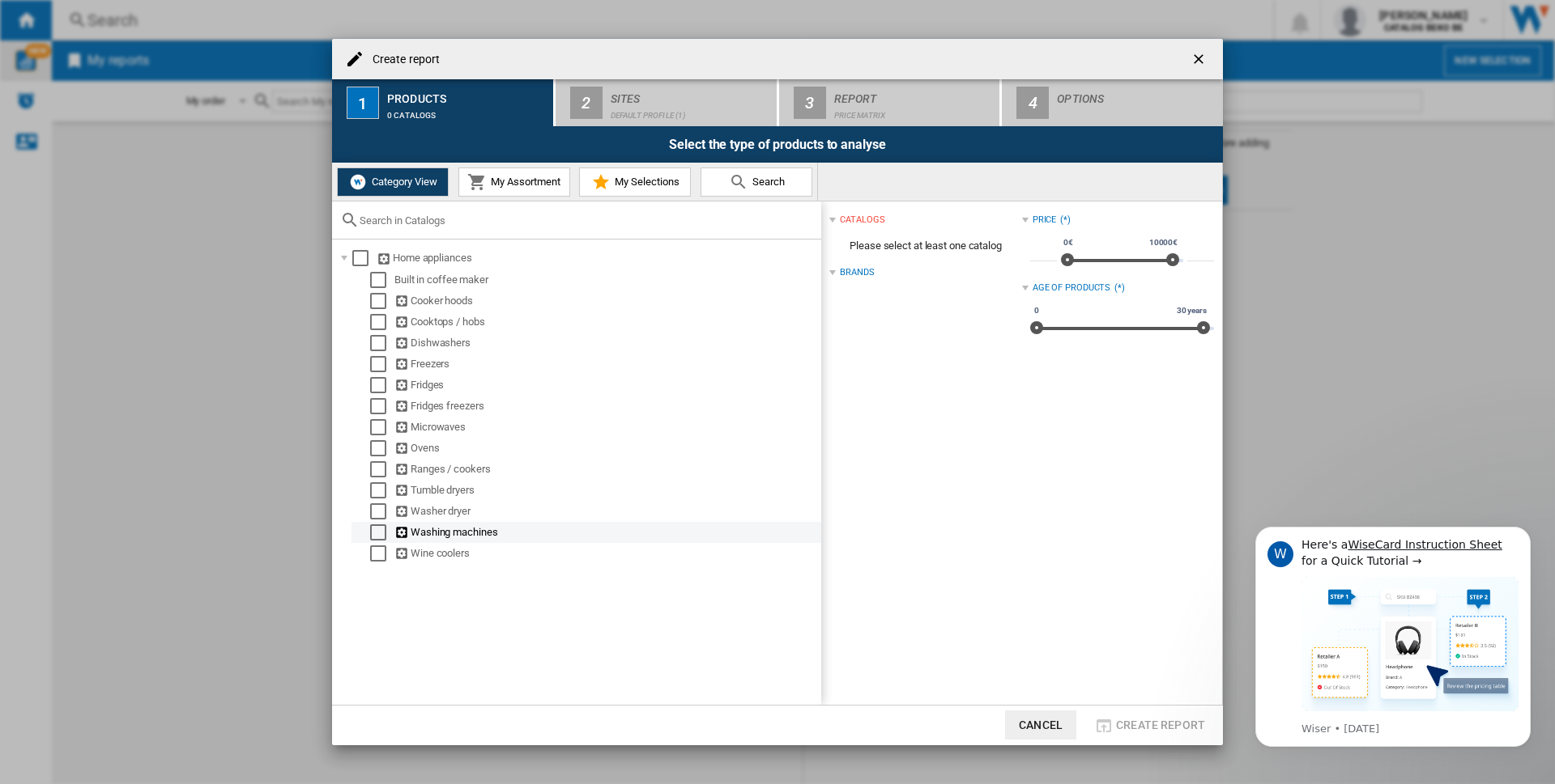
click at [375, 532] on div "Select" at bounding box center [379, 532] width 16 height 16
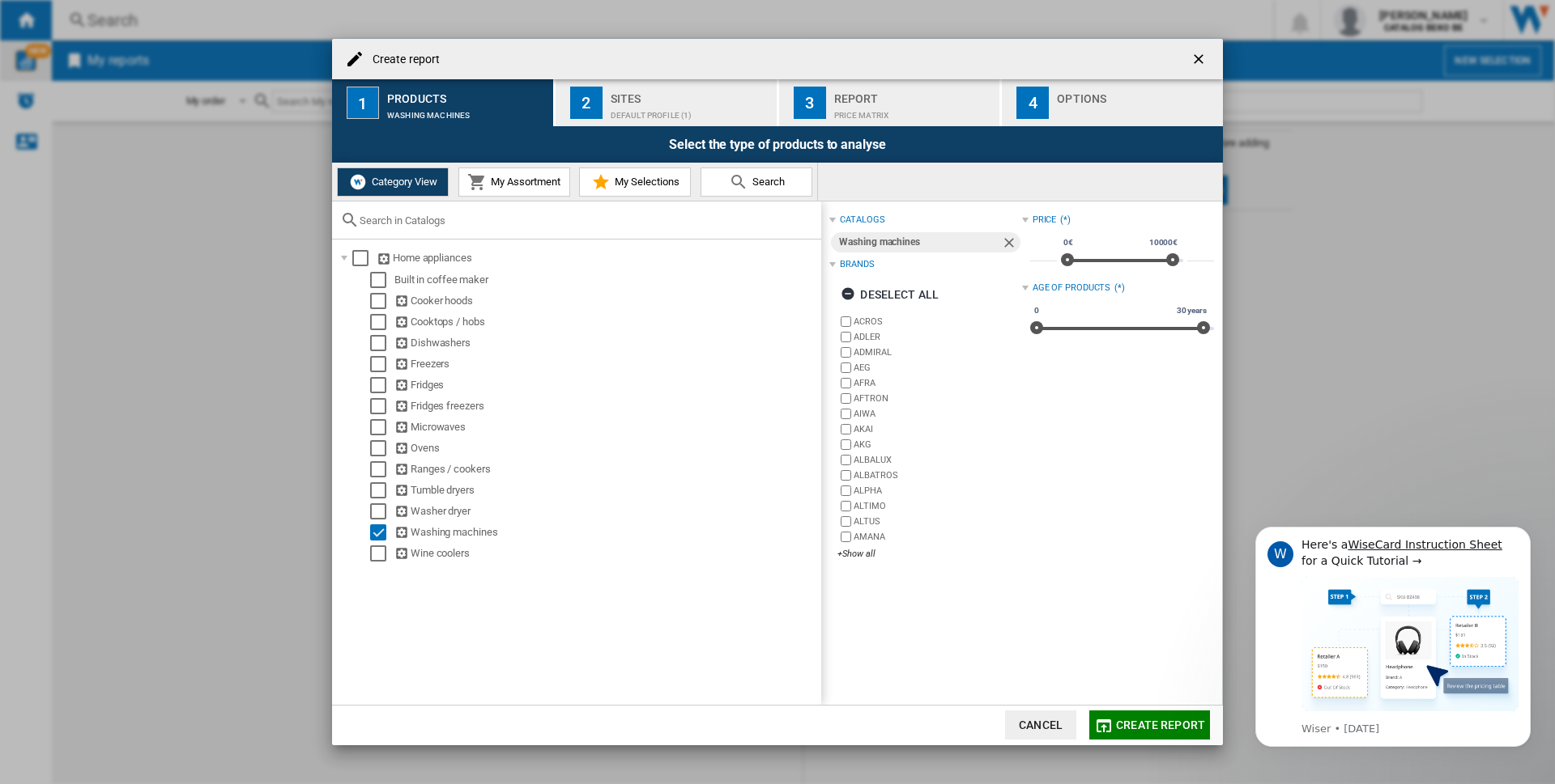
click at [1148, 722] on span "Create report" at bounding box center [1161, 725] width 89 height 13
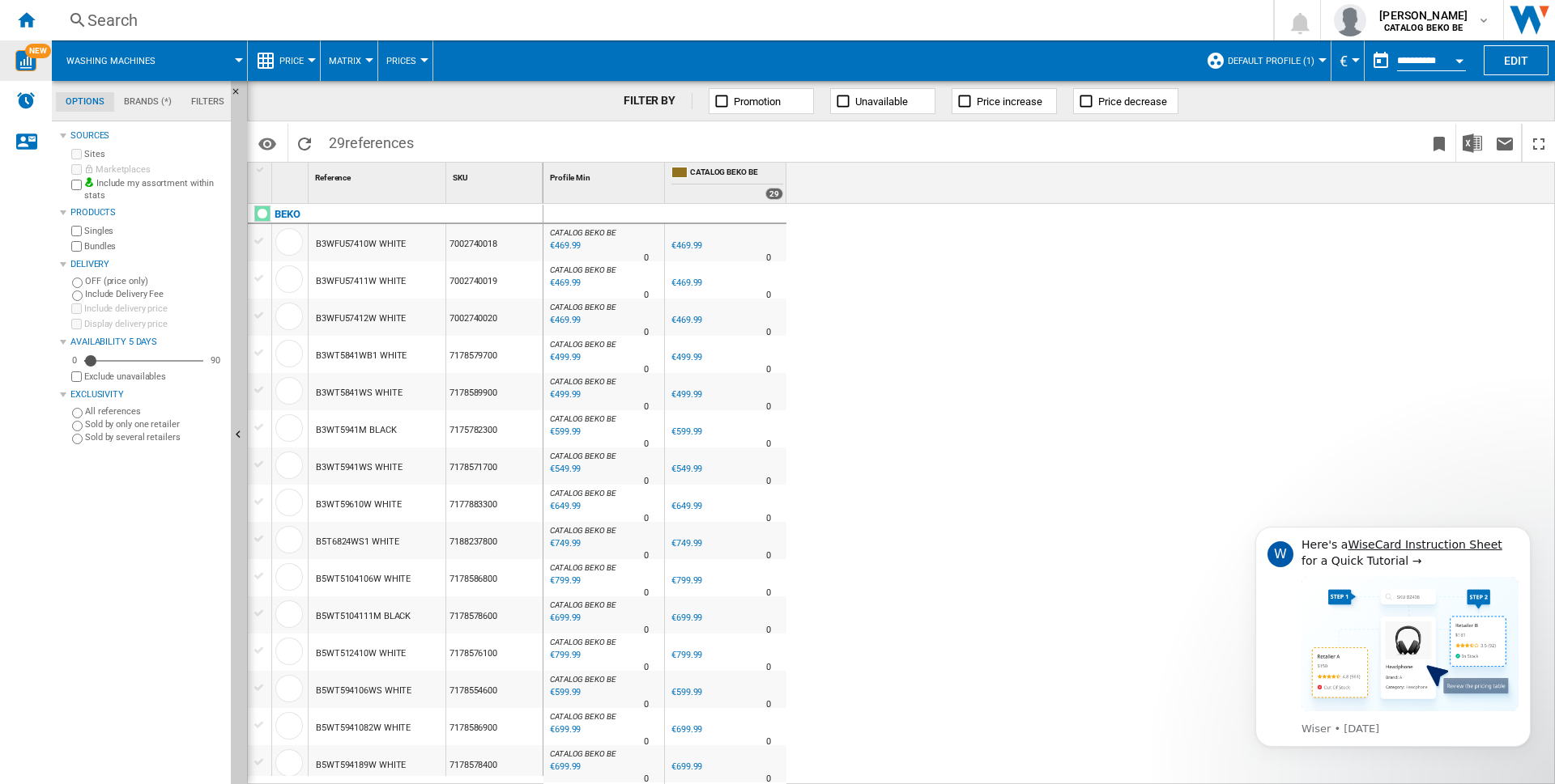
click at [120, 102] on md-tab-item "Brands (*)" at bounding box center [148, 102] width 67 height 20
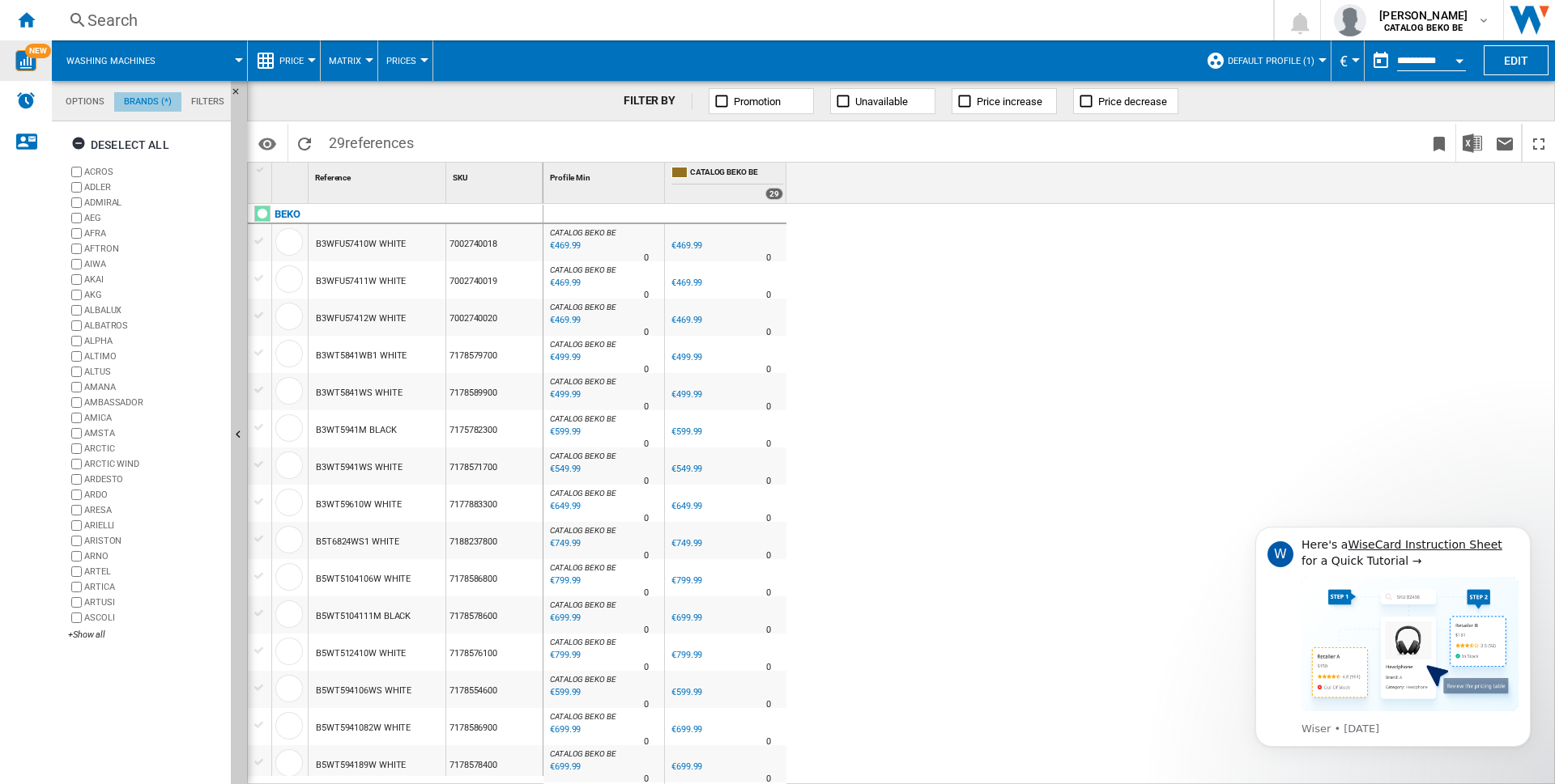
scroll to position [62, 0]
click at [73, 633] on div "+Show all" at bounding box center [146, 635] width 157 height 12
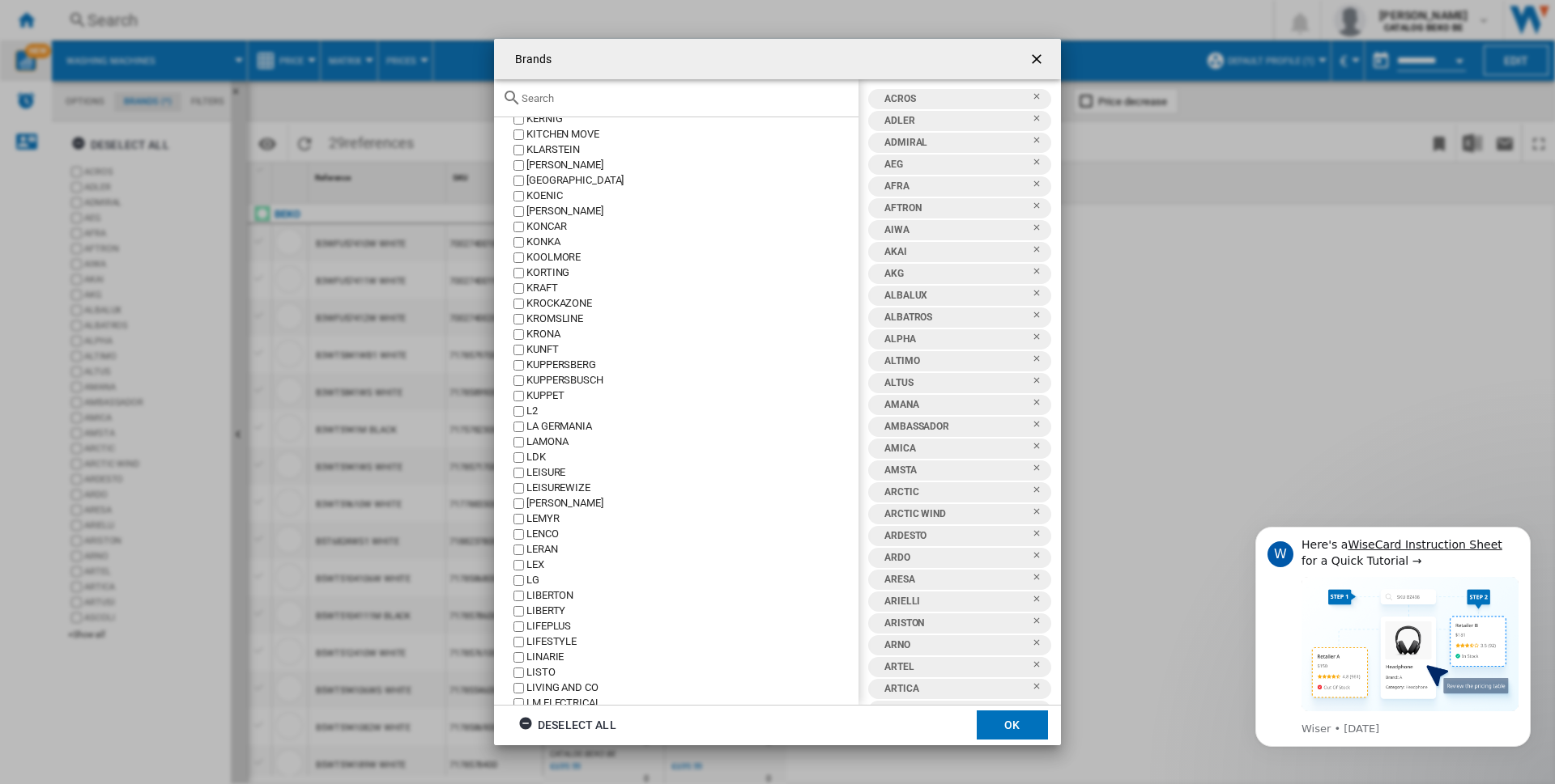
scroll to position [8166, 0]
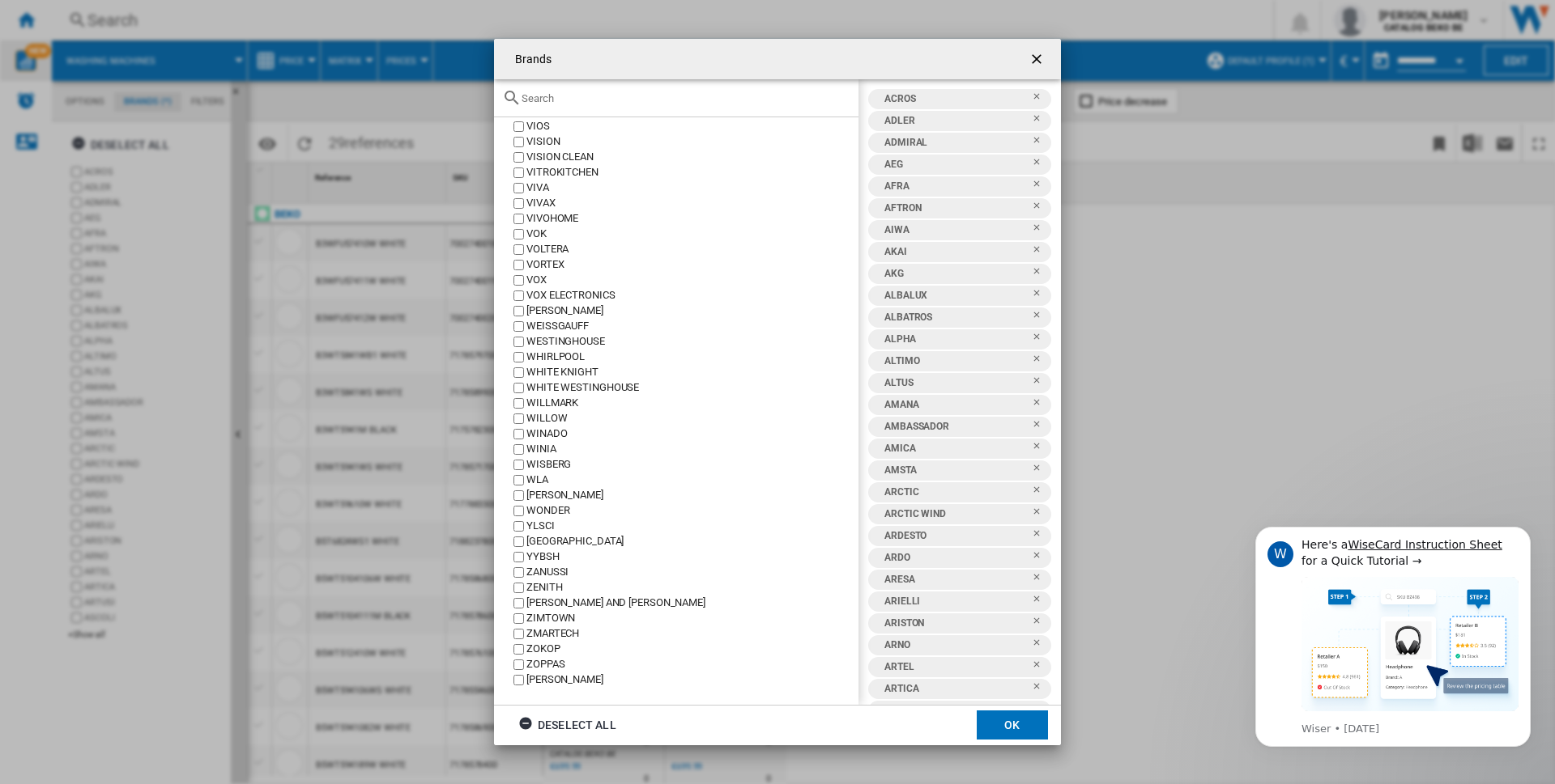
click at [1048, 55] on button "button" at bounding box center [1039, 59] width 33 height 33
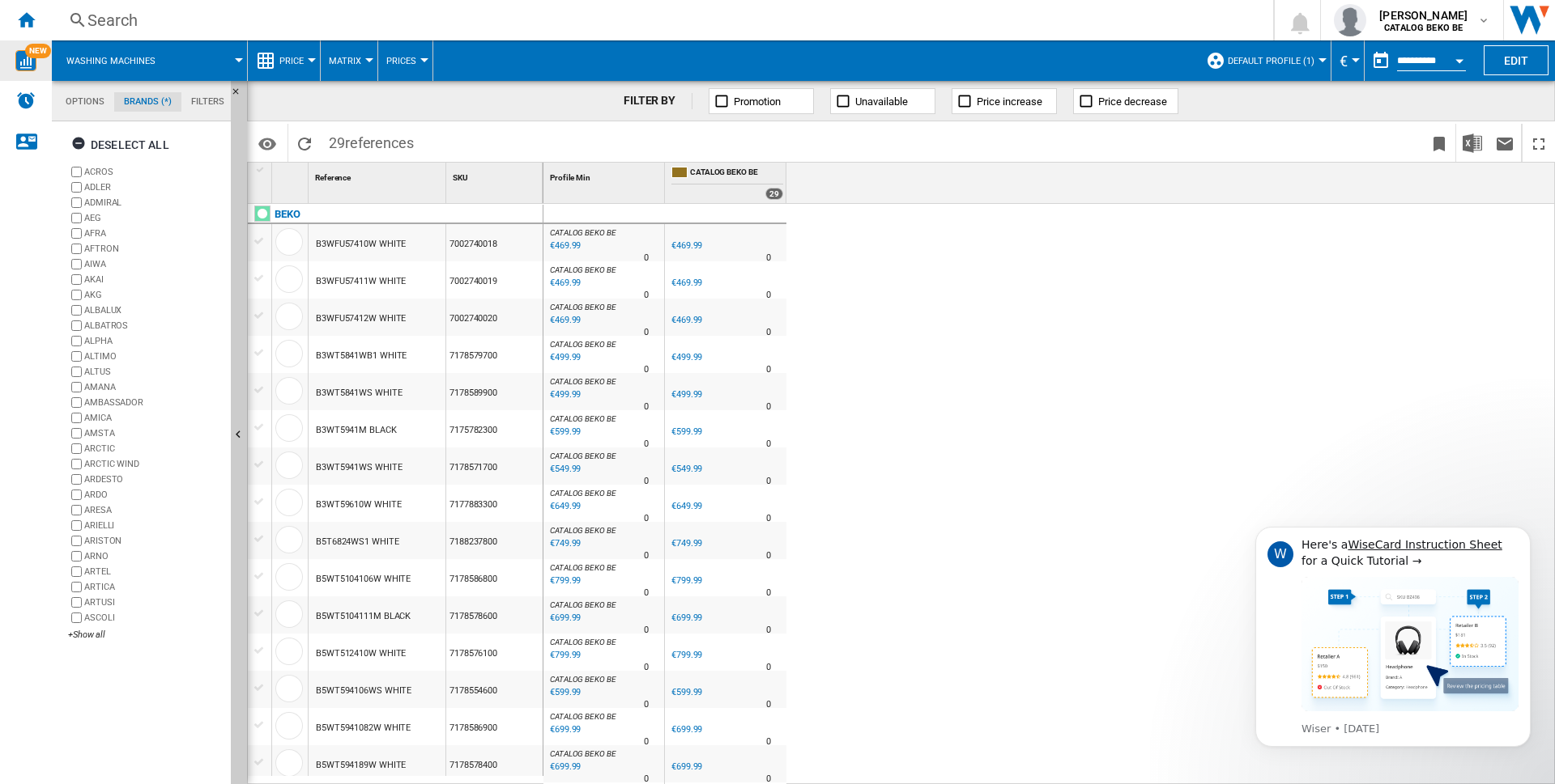
click at [211, 102] on md-tab-item "Filters" at bounding box center [207, 102] width 52 height 20
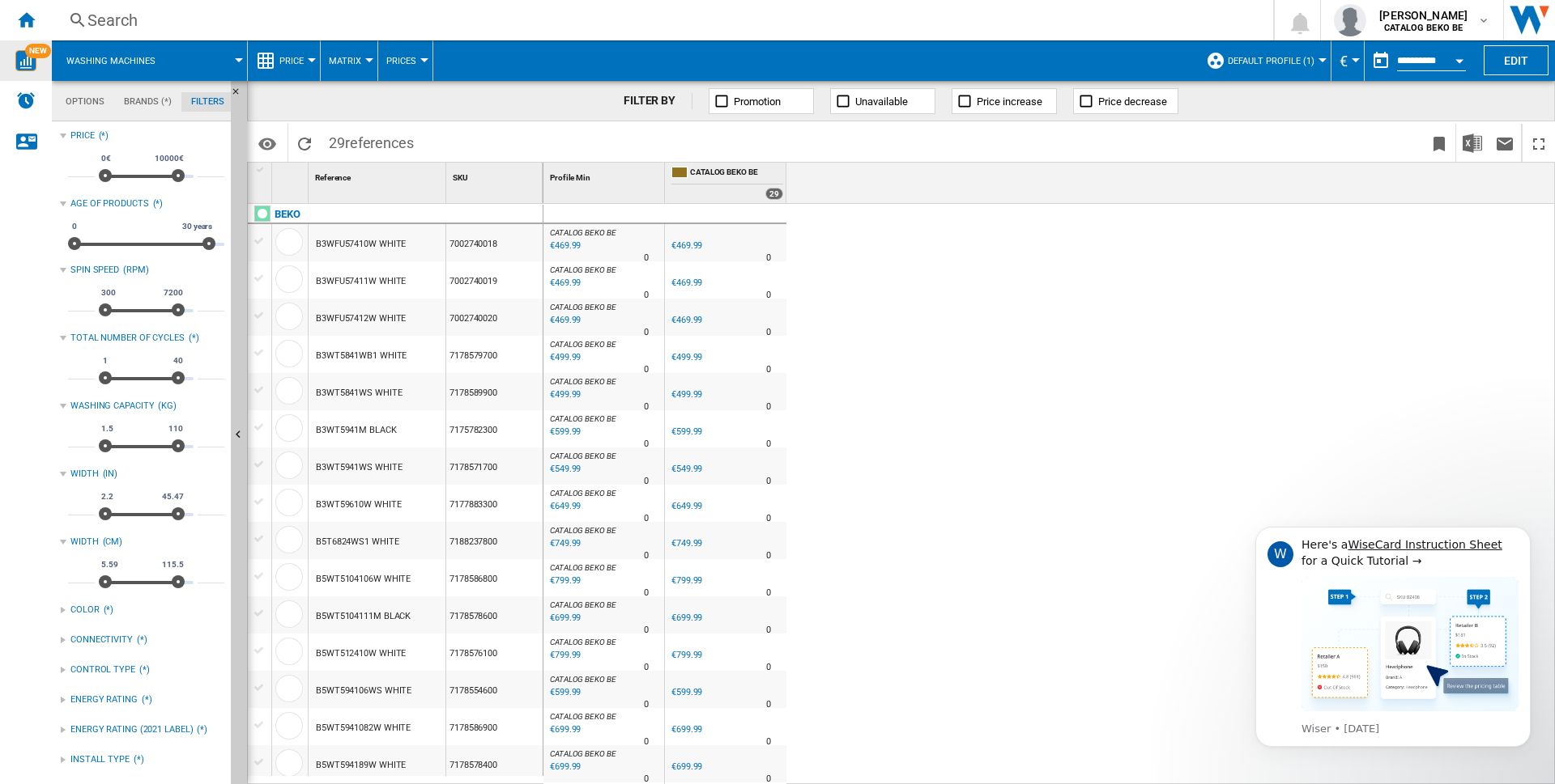
click at [87, 102] on md-tab-item "Options" at bounding box center [84, 102] width 58 height 20
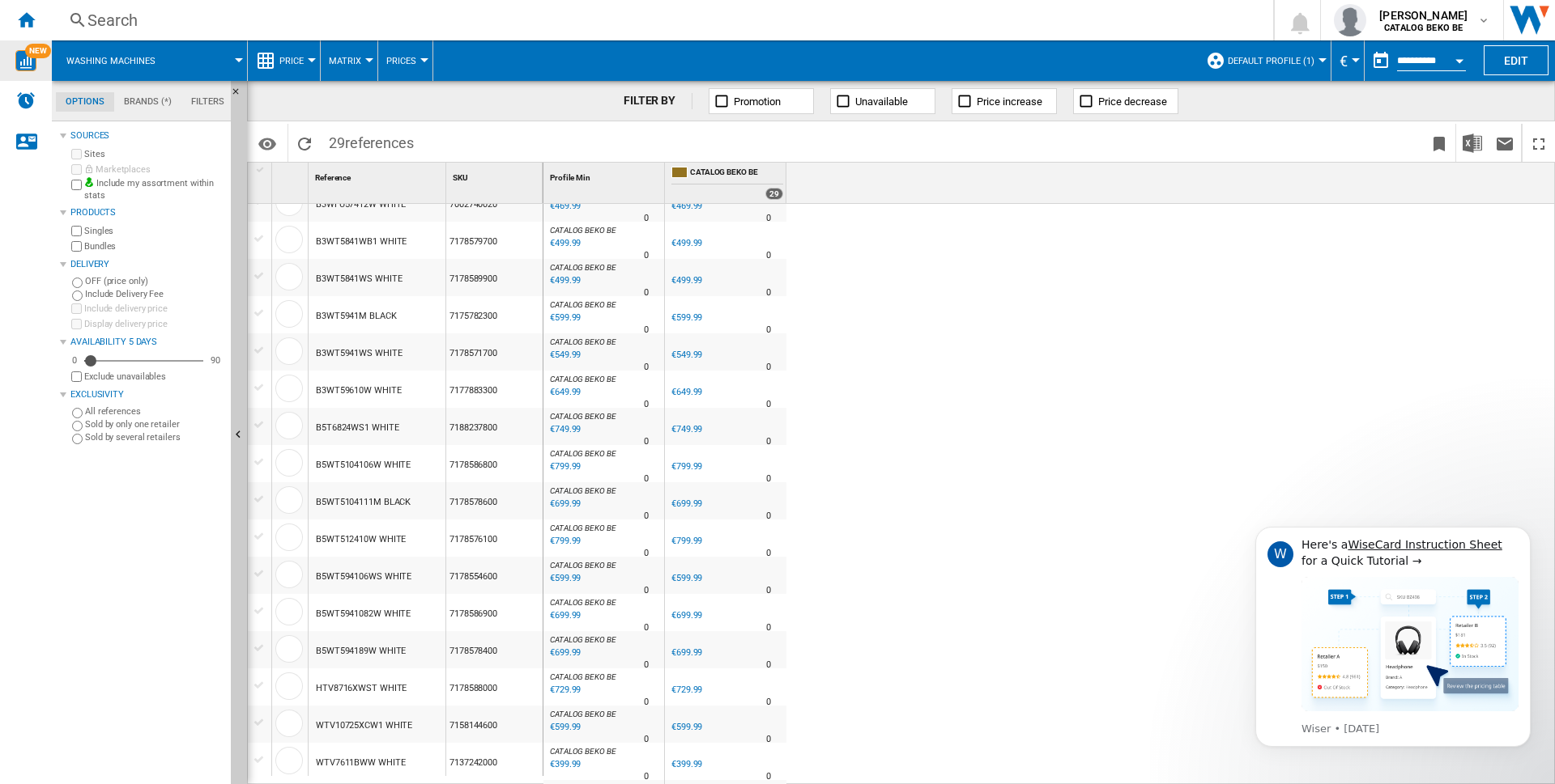
scroll to position [0, 0]
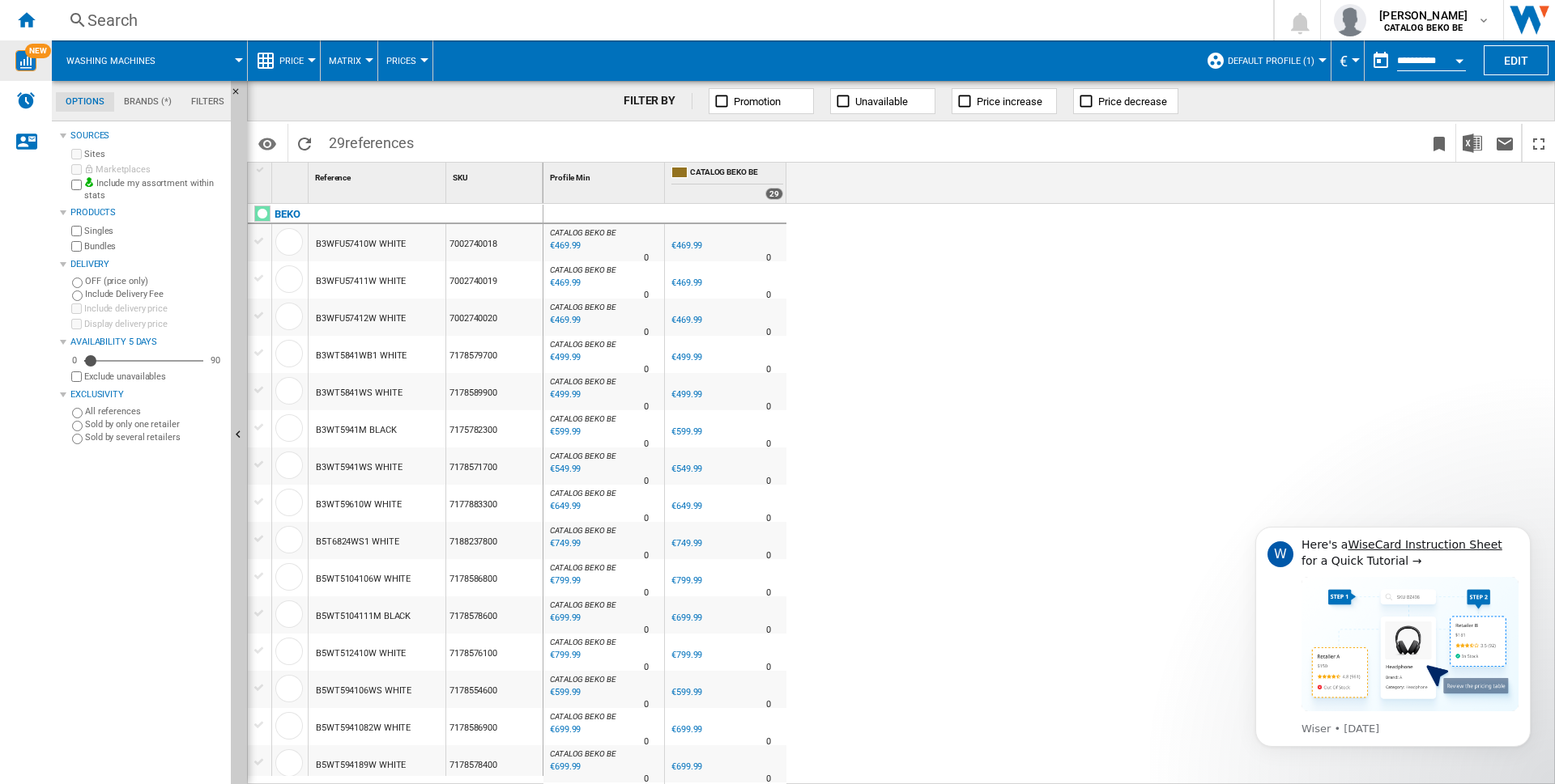
drag, startPoint x: 31, startPoint y: 13, endPoint x: 145, endPoint y: 43, distance: 117.9
click at [31, 13] on ng-md-icon "Home" at bounding box center [26, 20] width 20 height 20
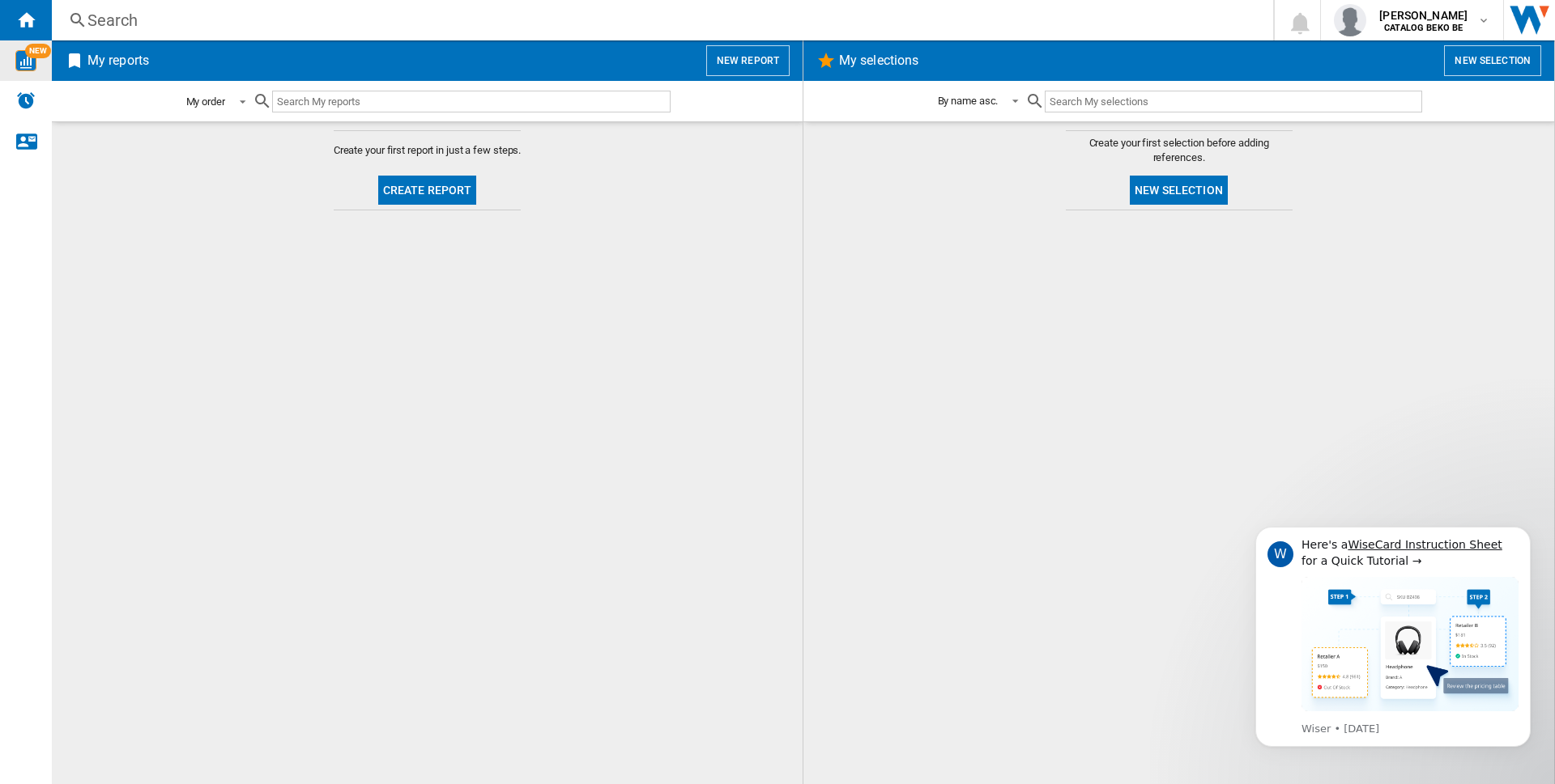
click at [216, 101] on div "My order" at bounding box center [205, 102] width 39 height 12
click at [575, 162] on md-backdrop at bounding box center [777, 392] width 1555 height 784
